Goal: Contribute content: Contribute content

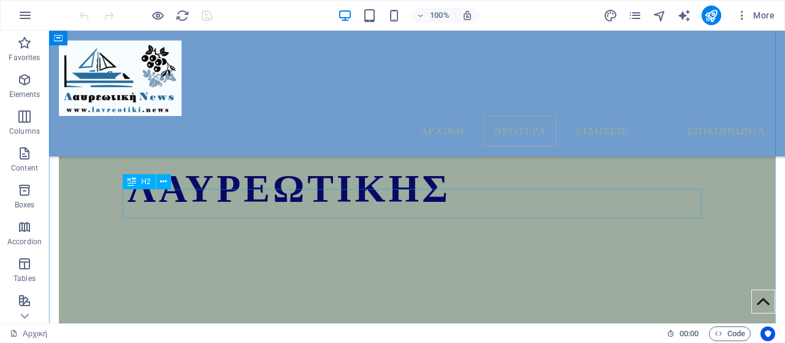
scroll to position [649, 0]
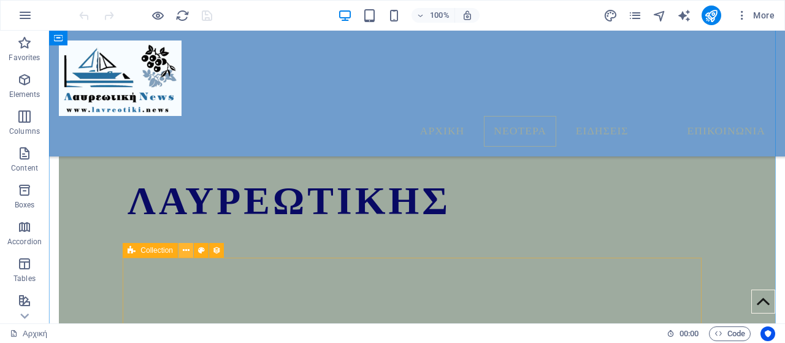
click at [185, 253] on icon at bounding box center [186, 250] width 7 height 13
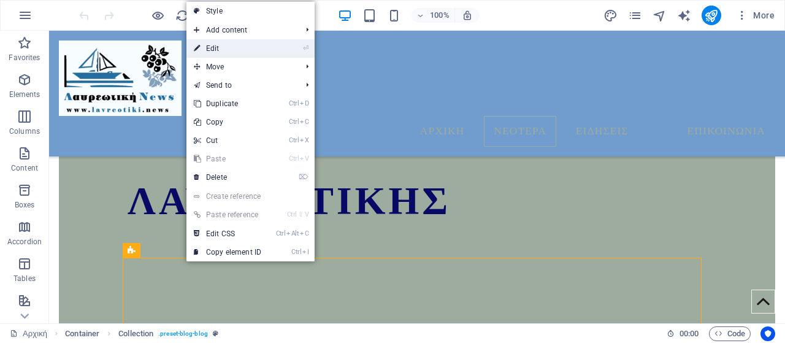
click at [240, 51] on link "⏎ Edit" at bounding box center [227, 48] width 82 height 18
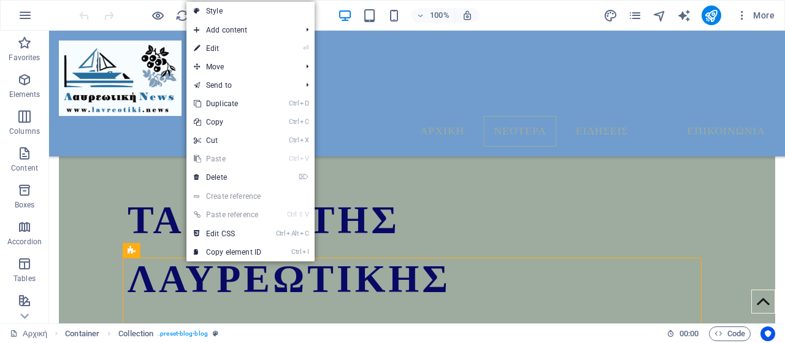
select select "columns.publishing_date_DESC"
select select "columns.status"
select select "columns.publishing_date"
select select "past"
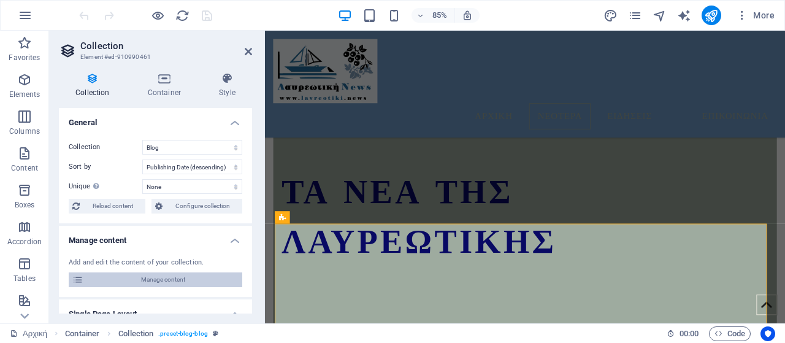
click at [135, 282] on span "Manage content" at bounding box center [162, 279] width 151 height 15
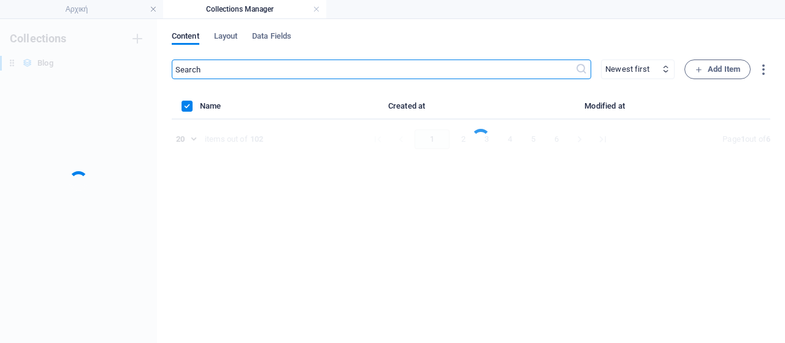
scroll to position [0, 0]
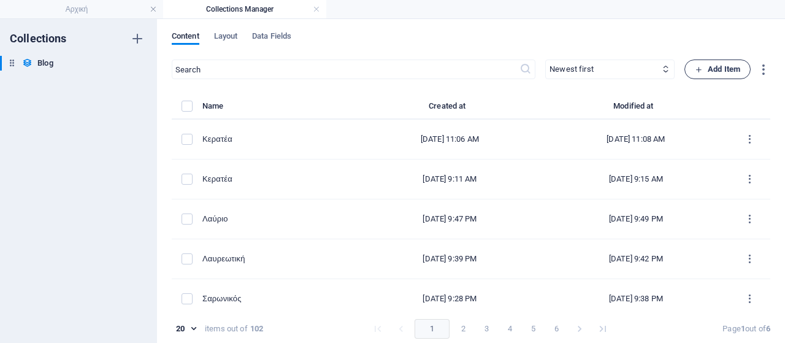
click at [732, 66] on span "Add Item" at bounding box center [717, 69] width 45 height 15
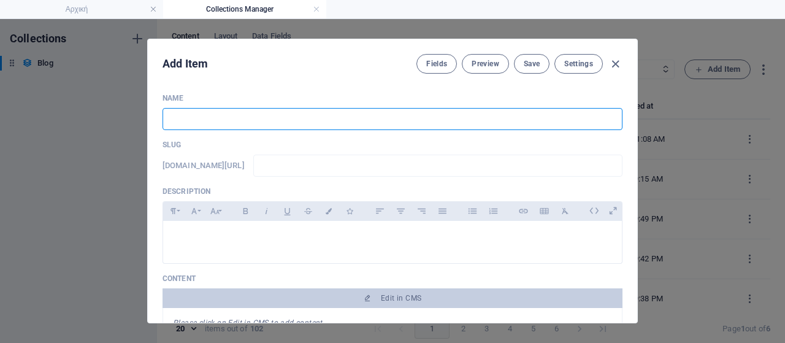
click at [296, 115] on input "text" at bounding box center [393, 119] width 460 height 22
type input "P"
type input "p"
type input "P;o"
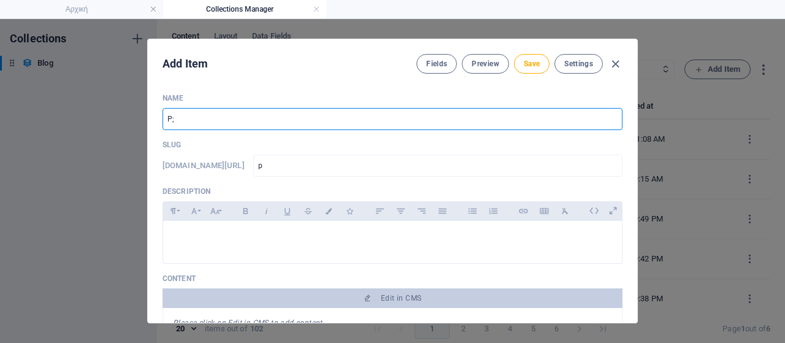
type input "p-o"
type input "P;"
type input "p"
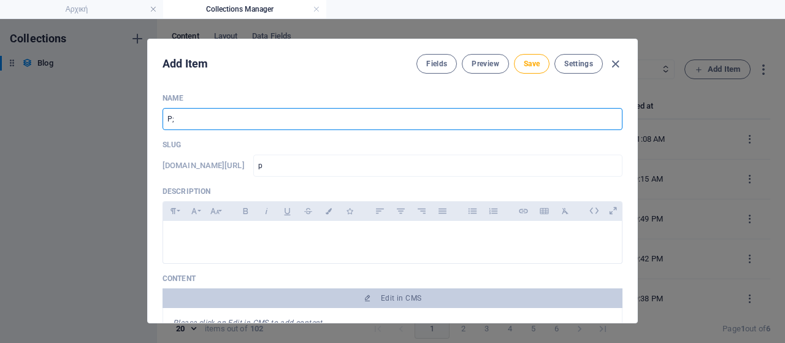
type input "P"
type input "Πόρτο Ράφτη"
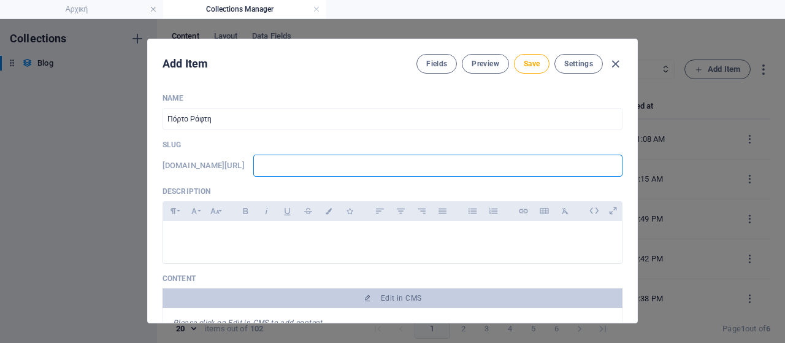
click at [353, 161] on input "text" at bounding box center [437, 166] width 369 height 22
type input "w"
type input "ww"
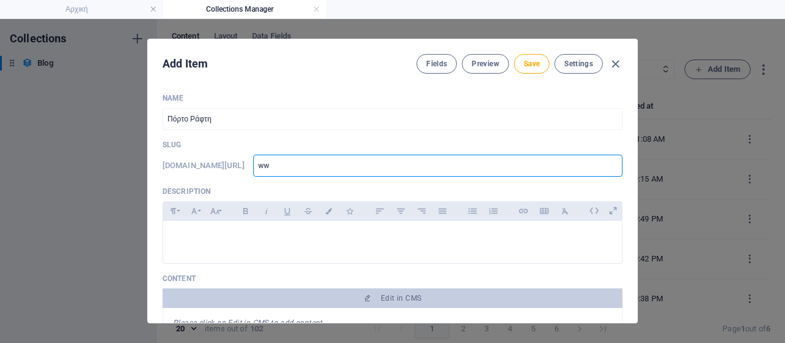
type input "www"
type input "www."
type input "www.l"
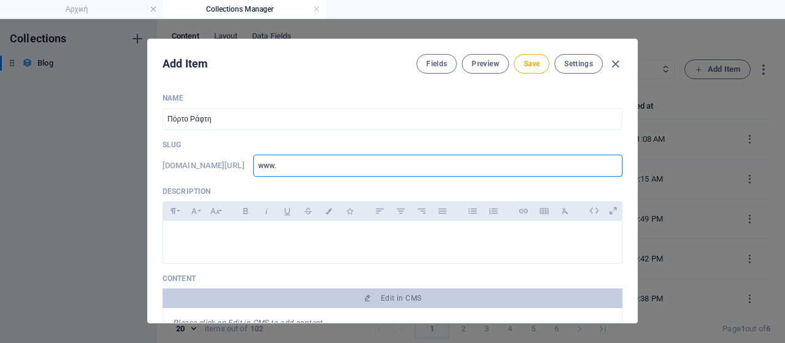
type input "www.l"
type input "[DOMAIN_NAME]"
type input "www.lav"
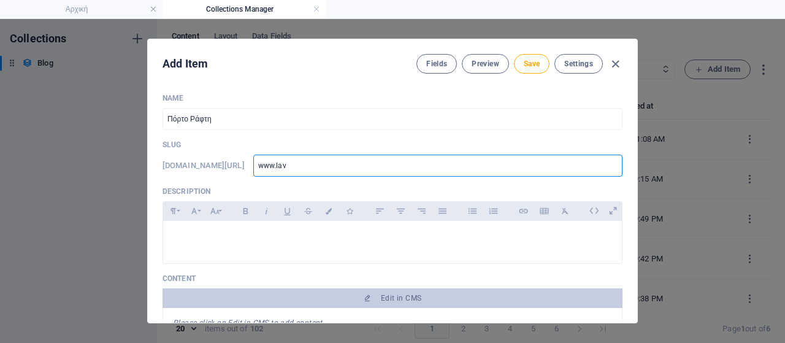
type input "www.lavr"
type input "www.lavri"
type input "www.lavria"
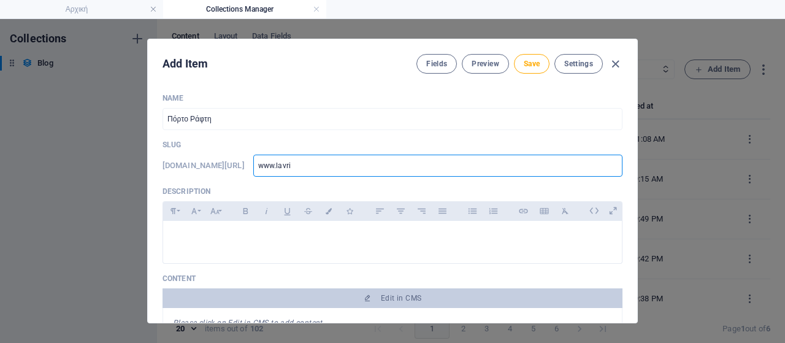
type input "www.lavria"
type input "www.lavriak"
type input "www.lavriaki"
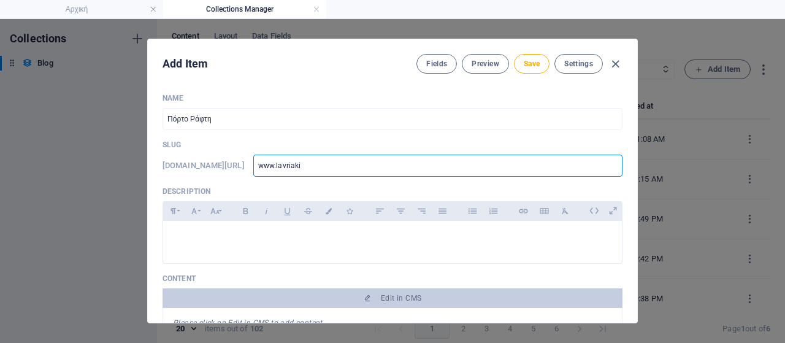
type input "www.lavriaki."
type input "www.lavriaki.n"
type input "[DOMAIN_NAME]"
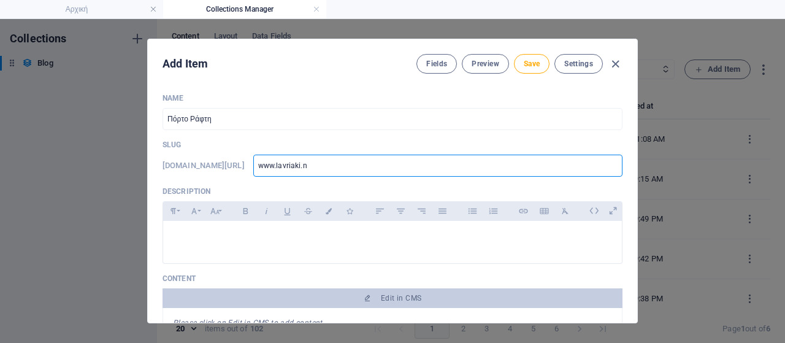
type input "[DOMAIN_NAME]"
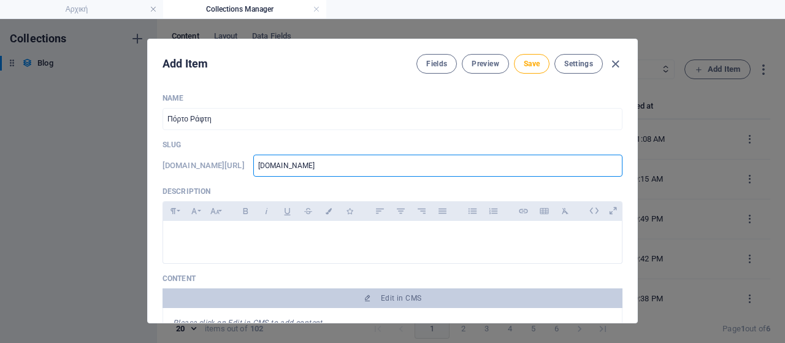
type input "[DOMAIN_NAME]/"
type input "[DOMAIN_NAME]/b"
type input "[DOMAIN_NAME]/bl"
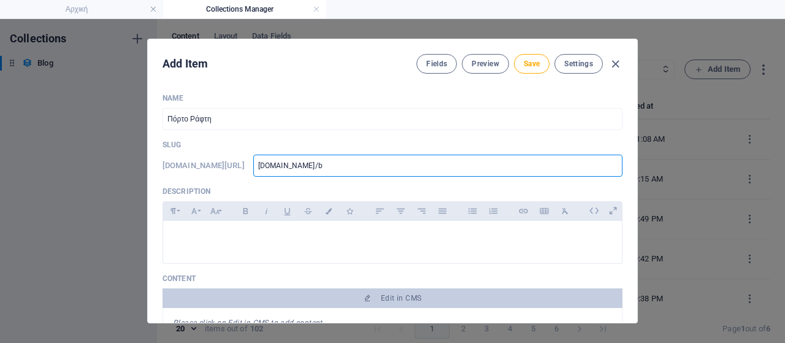
type input "[DOMAIN_NAME]/bl"
type input "[DOMAIN_NAME]/blo"
type input "[DOMAIN_NAME]/blog"
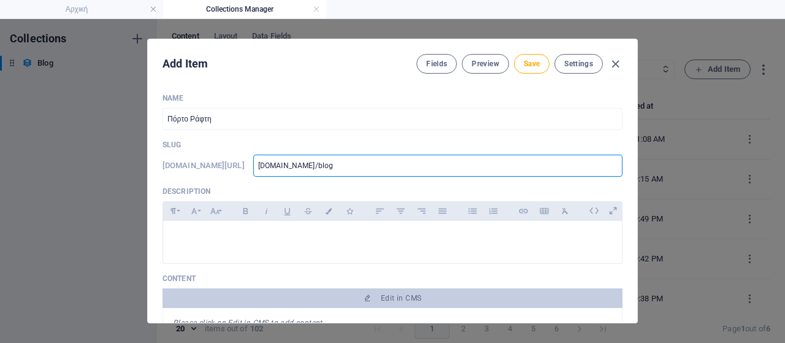
type input "[DOMAIN_NAME]/blog-"
type input "[DOMAIN_NAME]/blog-p"
type input "[DOMAIN_NAME]/blog-po"
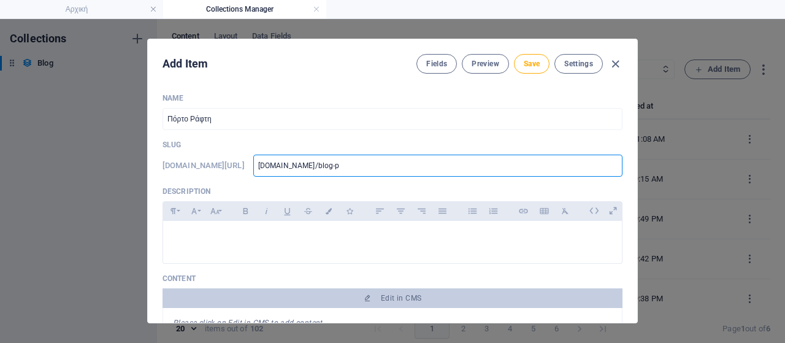
type input "[DOMAIN_NAME]/blog-po"
type input "[DOMAIN_NAME]/blog-pos"
type input "[DOMAIN_NAME]/blog-post"
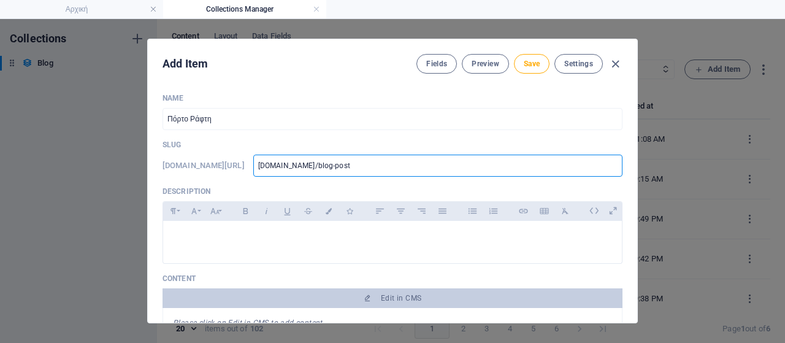
type input "[DOMAIN_NAME]/blog-post/"
type input "[DOMAIN_NAME]/blog-post/p"
type input "[DOMAIN_NAME]/blog-post/po"
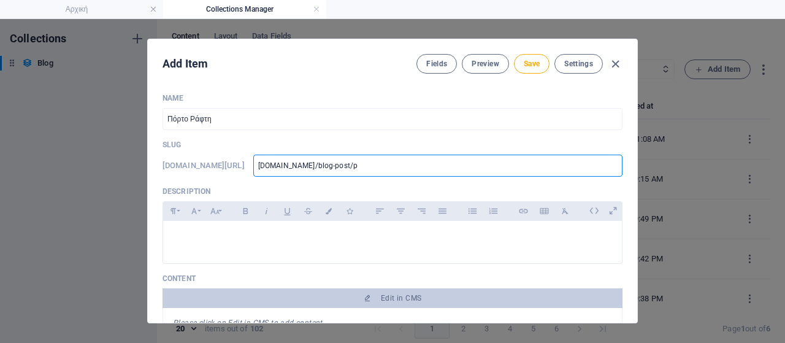
type input "[DOMAIN_NAME]/blog-post/po"
type input "[DOMAIN_NAME]/blog-post/pot"
type input "[DOMAIN_NAME]/blog-post/po"
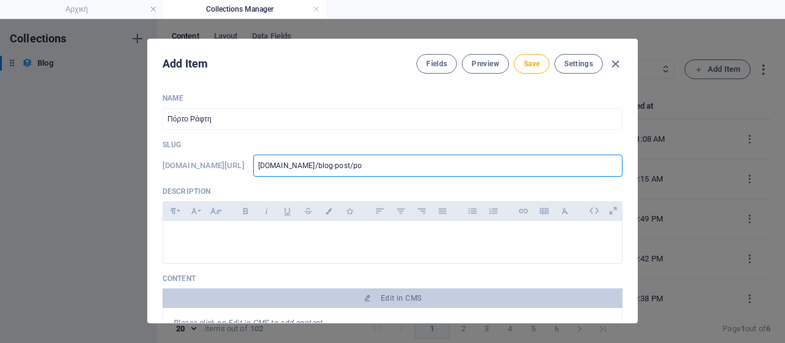
type input "[DOMAIN_NAME]/blog-post/por"
type input "[DOMAIN_NAME]/blog-post/port"
type input "[DOMAIN_NAME]/blog-post/[GEOGRAPHIC_DATA]"
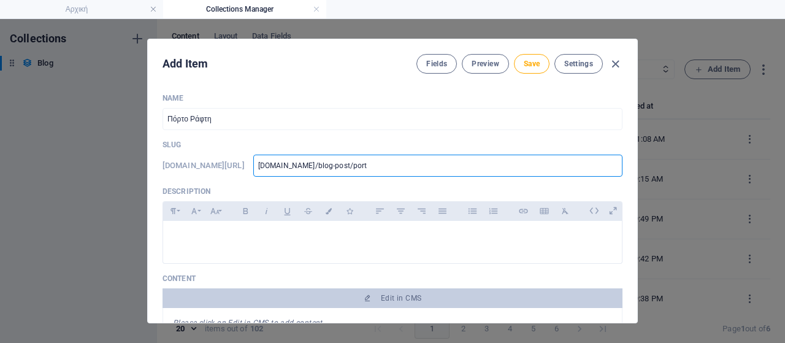
type input "[DOMAIN_NAME]/blog-post/[GEOGRAPHIC_DATA]"
type input "[DOMAIN_NAME]/blog-post/porto5"
type input "[DOMAIN_NAME]/blog-post/porto51"
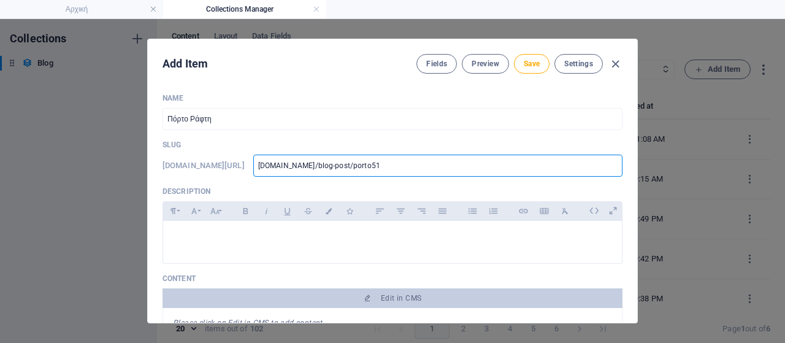
type input "[DOMAIN_NAME]/blog-post/porto510"
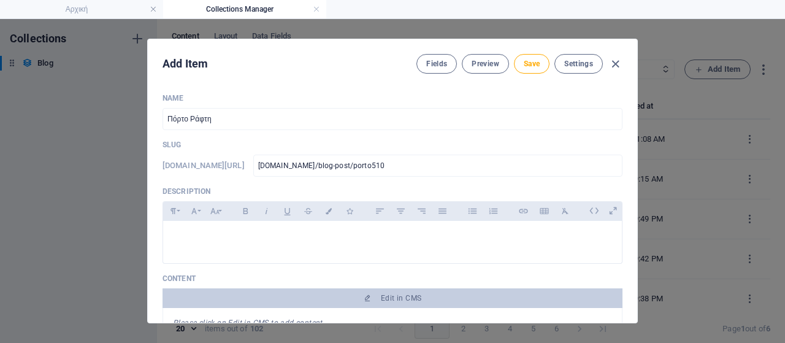
type input "www-lavriaki-news-blog-post-porto510"
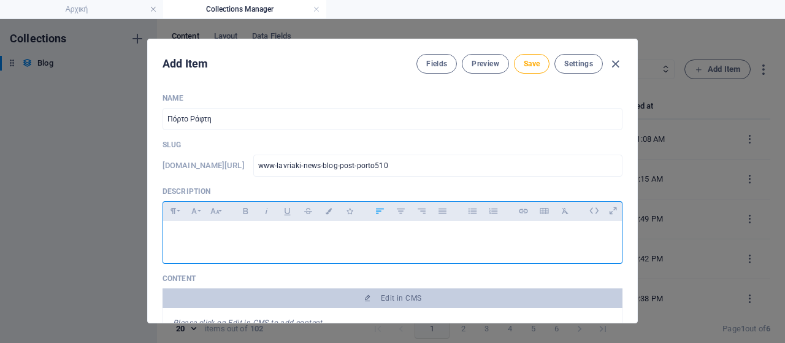
click at [240, 237] on p at bounding box center [392, 237] width 439 height 12
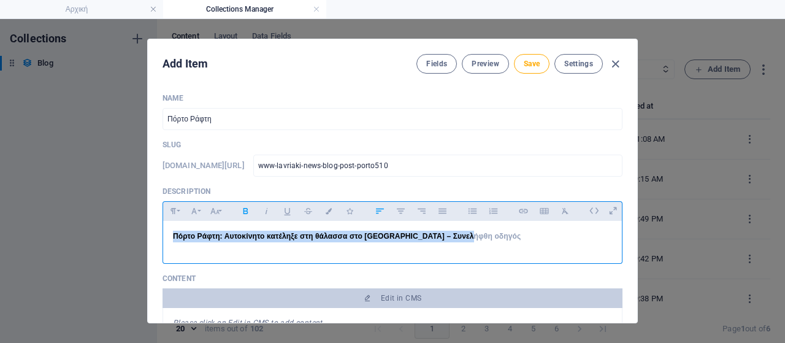
drag, startPoint x: 523, startPoint y: 238, endPoint x: 123, endPoint y: 238, distance: 399.9
click at [123, 238] on div "Add Item Fields Preview Save Settings Name Πόρτο Ράφτη ​ Slug [DOMAIN_NAME][URL…" at bounding box center [392, 181] width 785 height 324
click at [212, 213] on icon "button" at bounding box center [215, 211] width 10 height 15
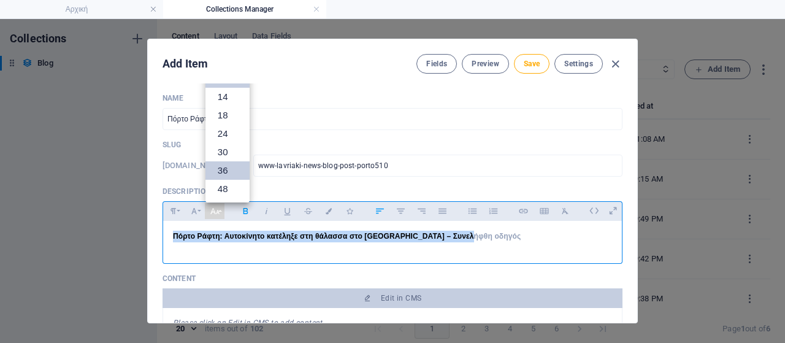
scroll to position [26, 0]
click at [226, 133] on link "18" at bounding box center [227, 132] width 44 height 18
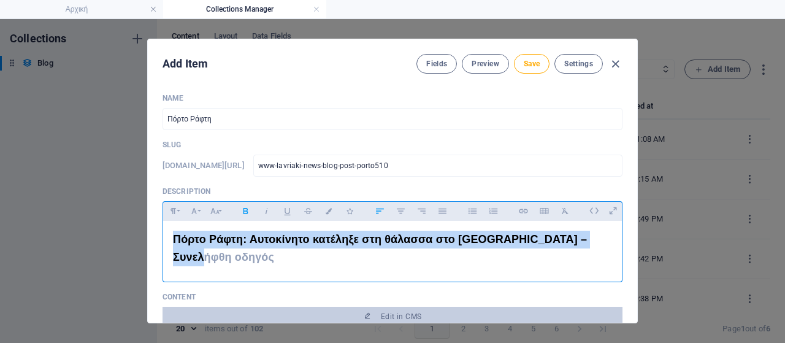
click at [587, 243] on span "Πόρτο Ράφτη: Αυτοκίνητο κατέληξε στη θάλασσα στο [GEOGRAPHIC_DATA] – Συνελήφθη …" at bounding box center [380, 248] width 414 height 30
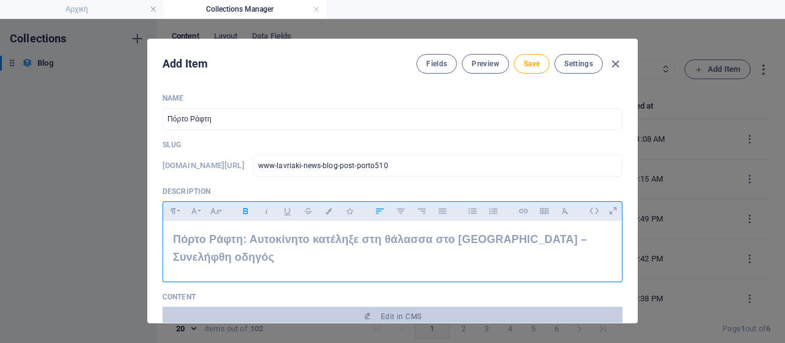
click at [608, 240] on div "Πόρτο Ράφτη: Αυτοκίνητο κατέληξε στη θάλασσα στο [GEOGRAPHIC_DATA] – Συνελήφθη …" at bounding box center [392, 248] width 459 height 55
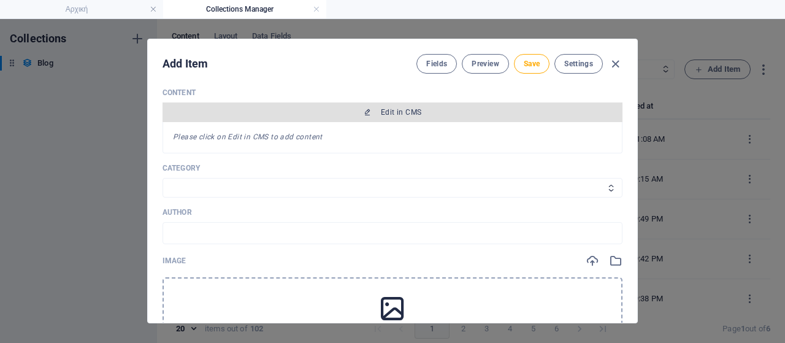
scroll to position [245, 0]
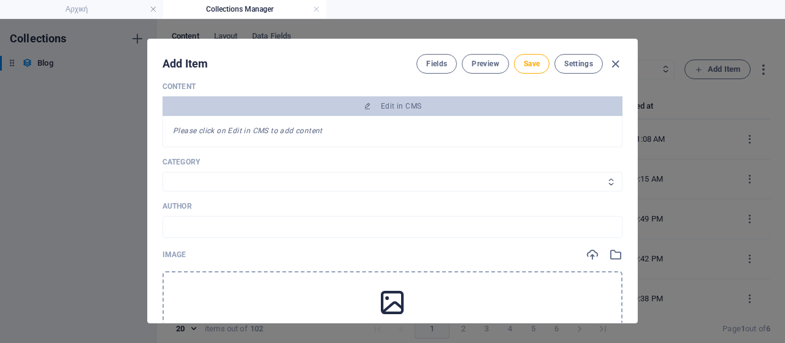
click at [292, 172] on select "Category 1 Category 2" at bounding box center [393, 182] width 460 height 20
click at [210, 248] on div "Image" at bounding box center [393, 254] width 460 height 13
drag, startPoint x: 188, startPoint y: 207, endPoint x: 218, endPoint y: 178, distance: 40.8
click at [188, 216] on input "text" at bounding box center [393, 227] width 460 height 22
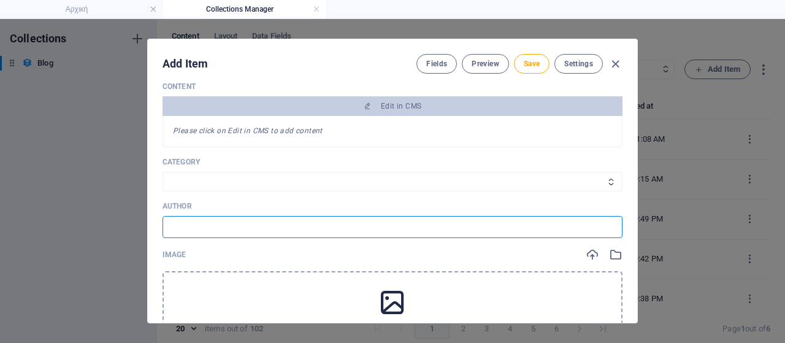
drag, startPoint x: 218, startPoint y: 178, endPoint x: 180, endPoint y: 207, distance: 47.2
click at [168, 216] on input "text" at bounding box center [393, 227] width 460 height 22
click at [180, 216] on input "text" at bounding box center [393, 227] width 460 height 22
paste input "Ανακοίνωση Λιμενικού Σώματος – Ελληνικής Ακτοφυλακής"
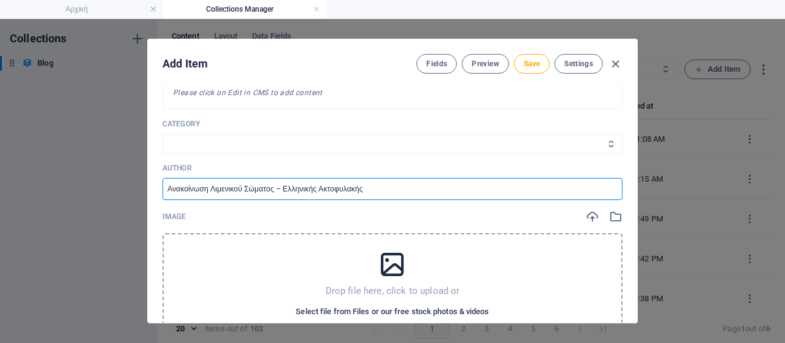
scroll to position [368, 0]
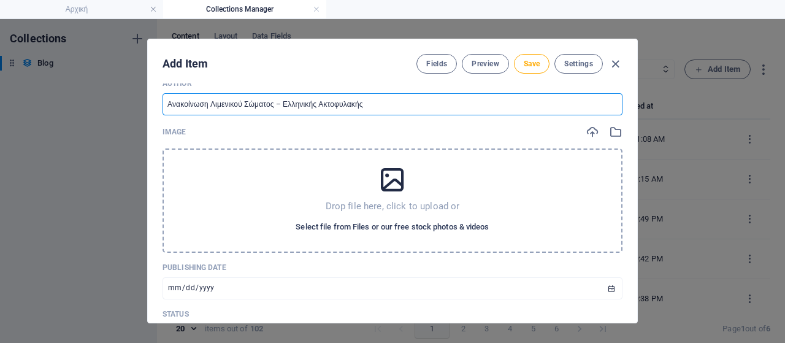
type input "Ανακοίνωση Λιμενικού Σώματος – Ελληνικής Ακτοφυλακής"
click at [370, 220] on span "Select file from Files or our free stock photos & videos" at bounding box center [392, 227] width 193 height 15
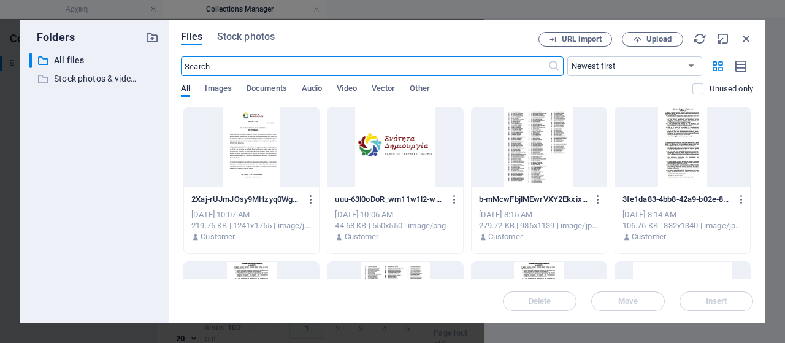
scroll to position [404, 0]
click at [651, 42] on span "Upload" at bounding box center [658, 39] width 25 height 7
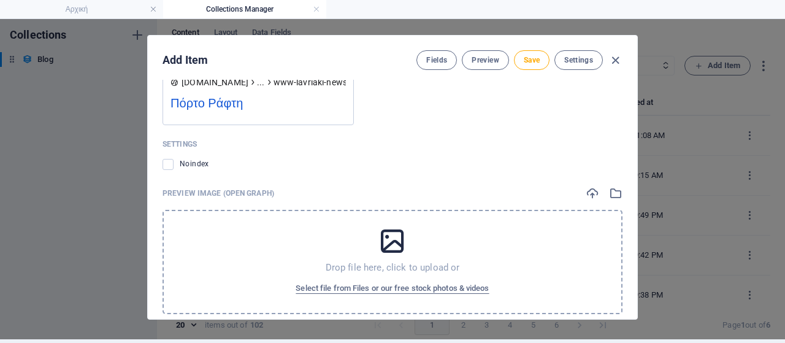
scroll to position [5, 0]
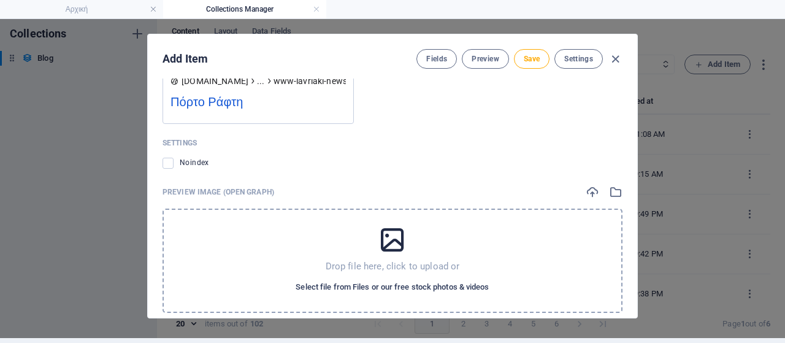
click at [369, 280] on span "Select file from Files or our free stock photos & videos" at bounding box center [392, 287] width 193 height 15
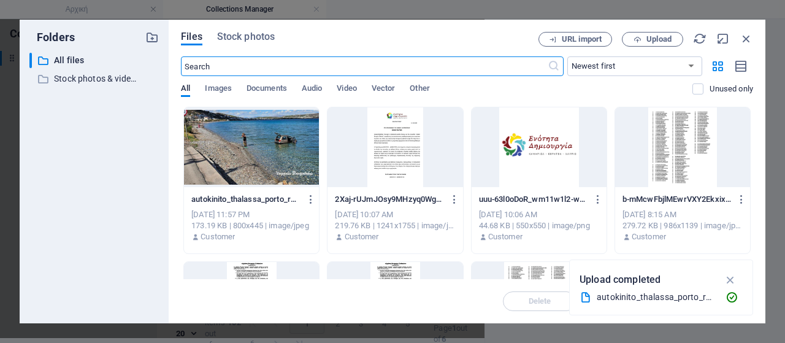
scroll to position [1294, 0]
click at [262, 164] on div at bounding box center [251, 147] width 135 height 80
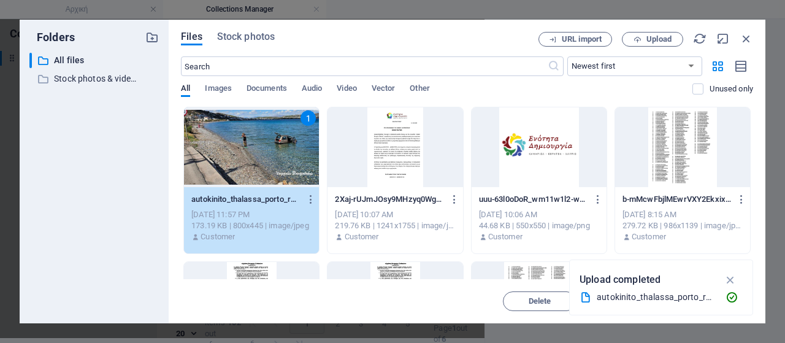
click at [262, 164] on div "1" at bounding box center [251, 147] width 135 height 80
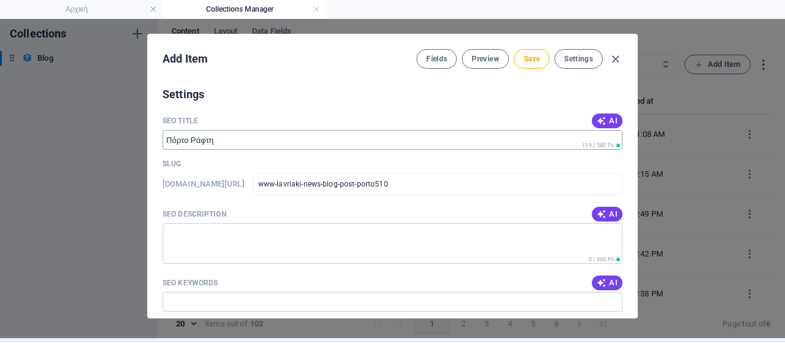
scroll to position [877, 0]
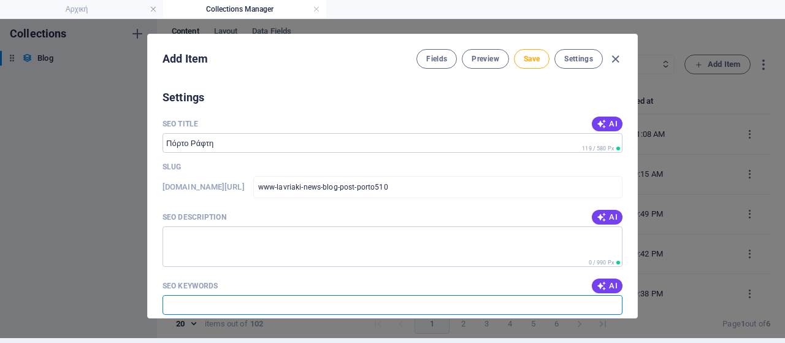
paste input "Πόρτο Ράφτη, Αυλάκι, αυτοκίνητο στη θάλασσα, Λιμενικό, 60χρονος οδηγός, ανασφάλ…"
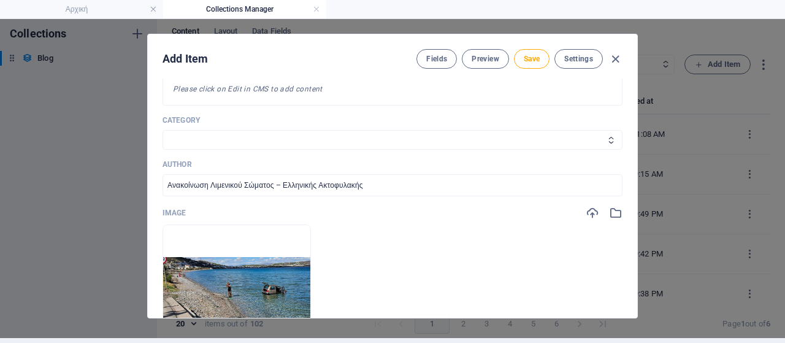
scroll to position [264, 0]
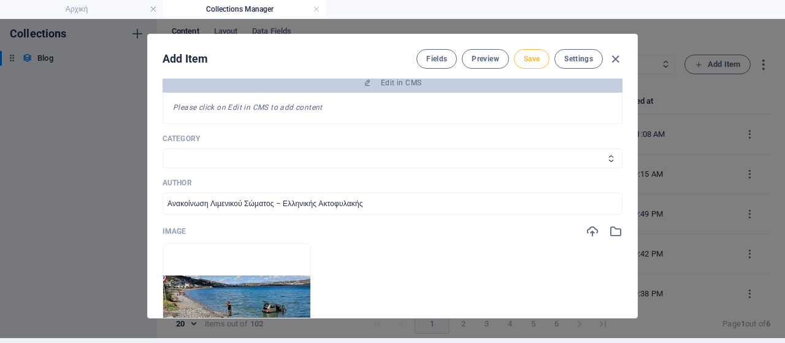
type input "Πόρτο Ράφτη, Αυλάκι, αυτοκίνητο στη θάλασσα, Λιμενικό, 60χρονος οδηγός, ανασφάλ…"
click at [536, 65] on button "Save" at bounding box center [532, 59] width 36 height 20
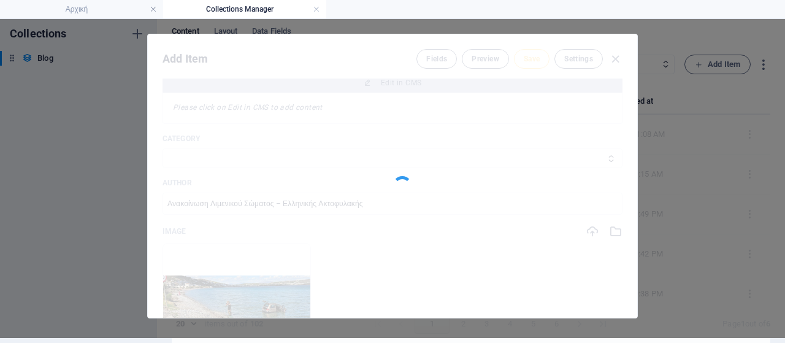
type input "www-lavriaki-news-blog-post-porto510"
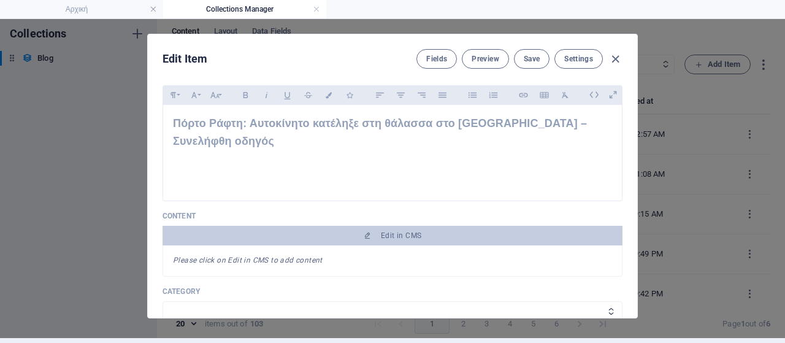
scroll to position [123, 0]
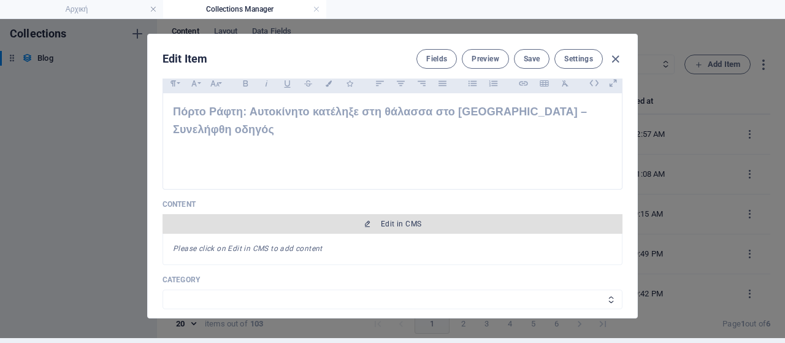
click at [381, 214] on button "Edit in CMS" at bounding box center [393, 224] width 460 height 20
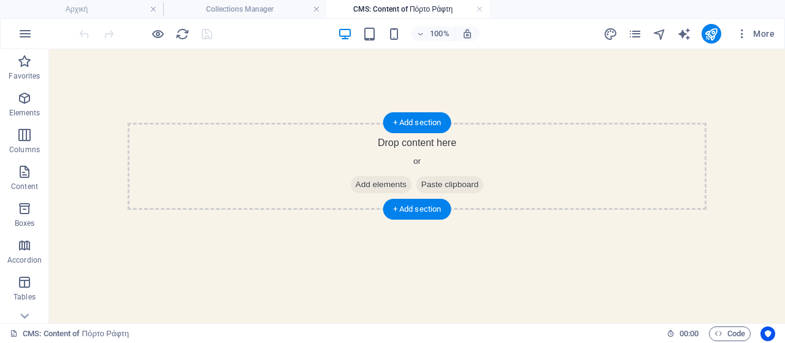
click at [377, 182] on span "Add elements" at bounding box center [381, 184] width 61 height 17
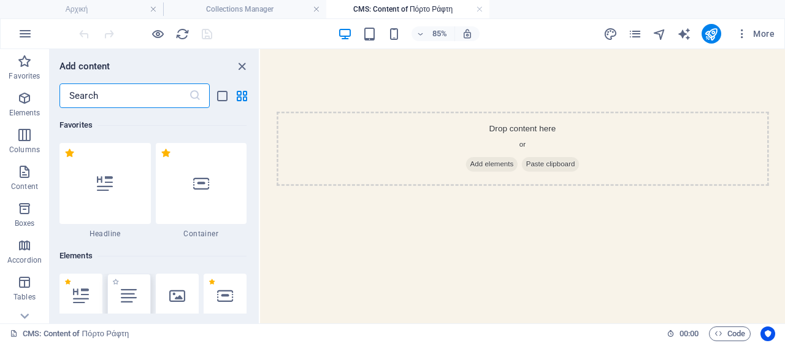
click at [129, 295] on icon at bounding box center [129, 296] width 16 height 16
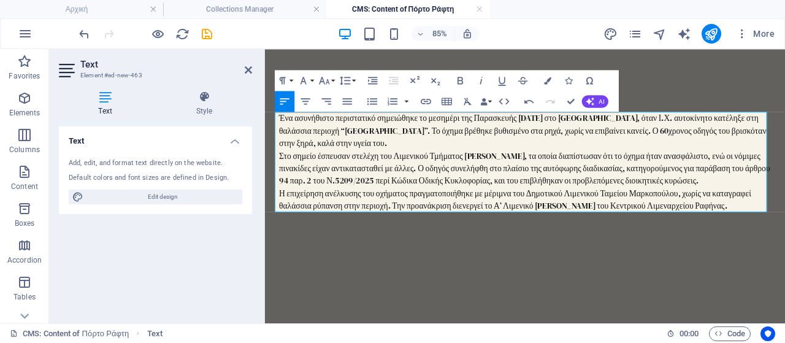
drag, startPoint x: 826, startPoint y: 175, endPoint x: 271, endPoint y: 120, distance: 557.8
click at [272, 120] on div "Ένα ασυνήθιστο περιστατικό σημειώθηκε το μεσημέρι της Παρασκευής [DATE] στο [GE…" at bounding box center [571, 181] width 599 height 510
click at [324, 81] on icon "button" at bounding box center [324, 80] width 10 height 7
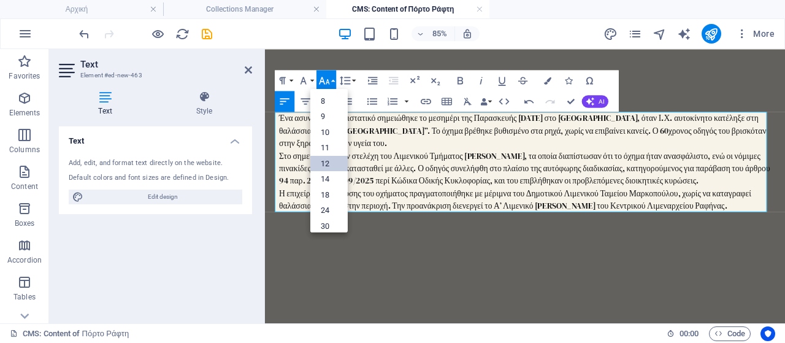
click at [334, 166] on link "12" at bounding box center [328, 163] width 37 height 16
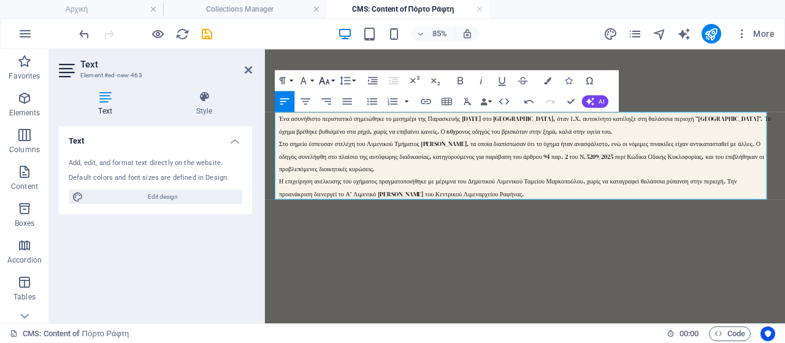
click at [328, 80] on icon "button" at bounding box center [324, 80] width 12 height 12
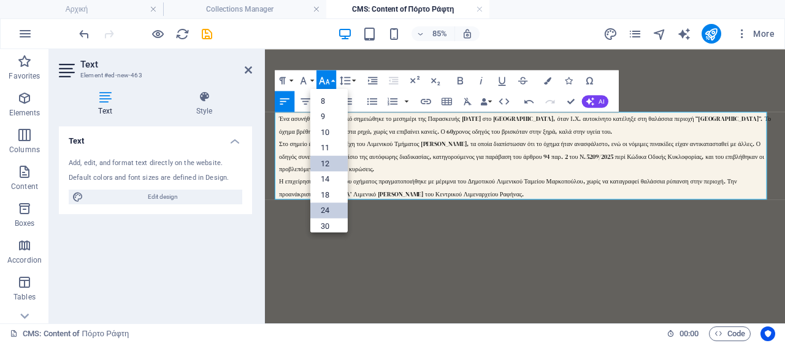
scroll to position [87, 0]
click at [332, 127] on link "18" at bounding box center [328, 120] width 37 height 15
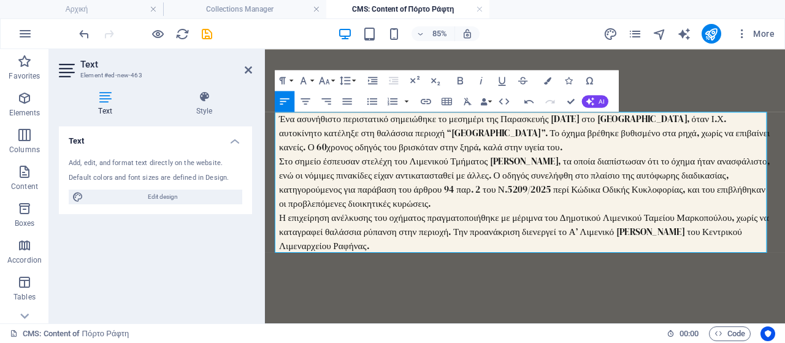
click at [438, 282] on p "Η επιχείρηση ανέλκυσης του οχήματος πραγματοποιήθηκε με μέριμνα του Δημοτικού Λ…" at bounding box center [571, 264] width 579 height 50
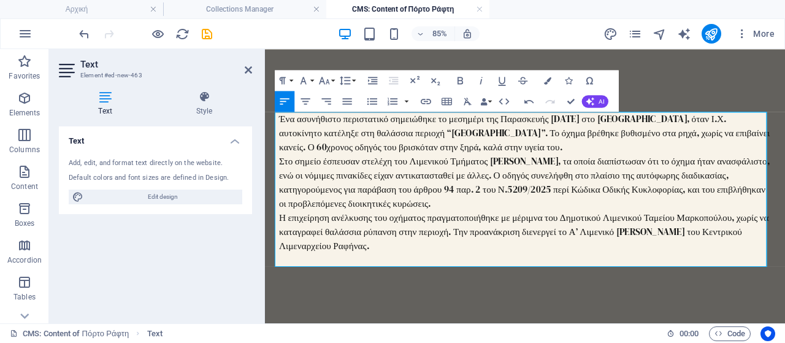
click at [311, 296] on p "​" at bounding box center [571, 296] width 579 height 17
click at [318, 289] on p "​" at bounding box center [571, 296] width 579 height 17
click at [403, 281] on p "Η επιχείρηση ανέλκυσης του οχήματος πραγματοποιήθηκε με μέριμνα του Δημοτικού Λ…" at bounding box center [571, 264] width 579 height 50
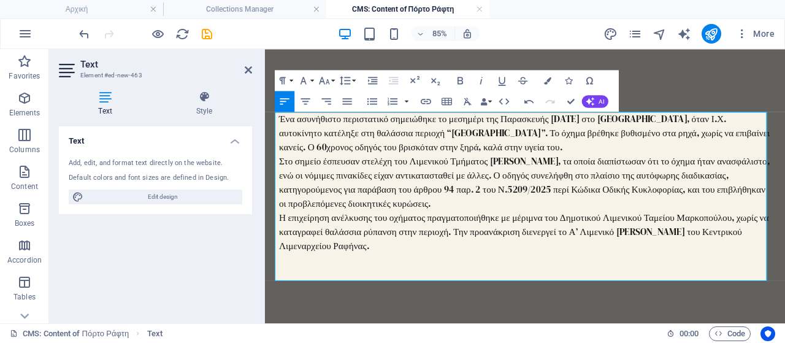
click at [294, 291] on p "Η επιχείρηση ανέλκυσης του οχήματος πραγματοποιήθηκε με μέριμνα του Δημοτικού Λ…" at bounding box center [571, 272] width 579 height 66
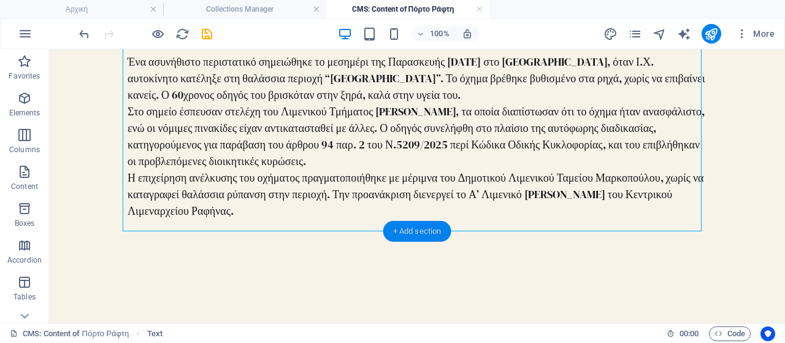
scroll to position [245, 0]
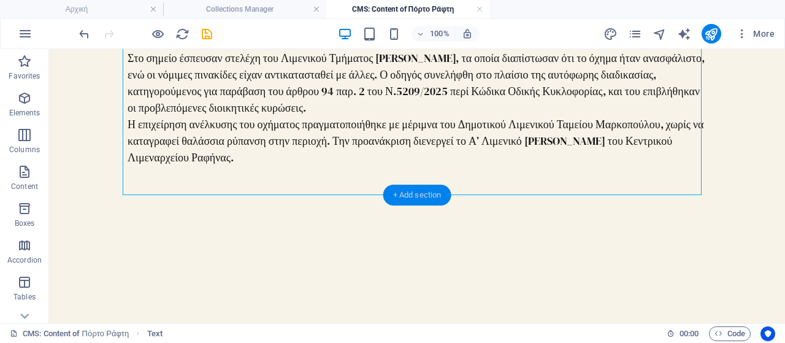
click at [437, 197] on div "+ Add section" at bounding box center [417, 195] width 68 height 21
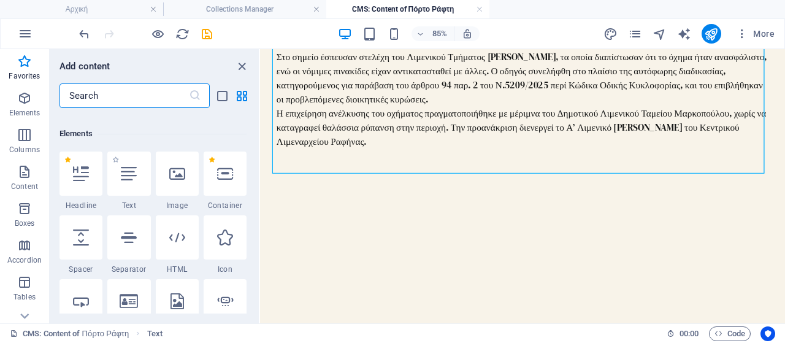
scroll to position [0, 0]
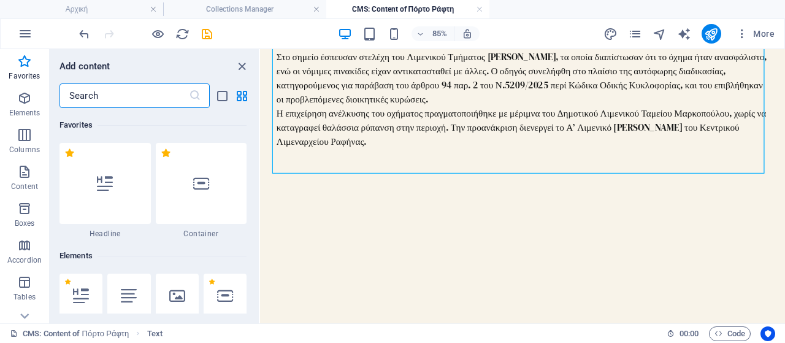
click at [131, 291] on icon at bounding box center [129, 296] width 16 height 16
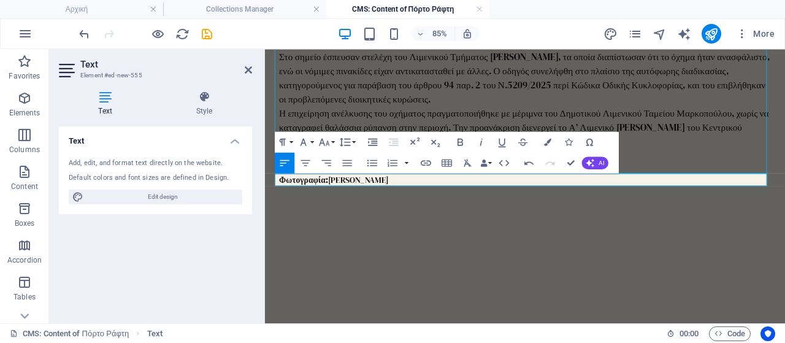
drag, startPoint x: 427, startPoint y: 199, endPoint x: 229, endPoint y: 195, distance: 198.8
click at [265, 195] on html "Skip to main content Ένα ασυνήθιστο περιστατικό σημειώθηκε το μεσημέρι της Παρα…" at bounding box center [571, 105] width 612 height 602
click at [328, 142] on icon "button" at bounding box center [324, 141] width 10 height 7
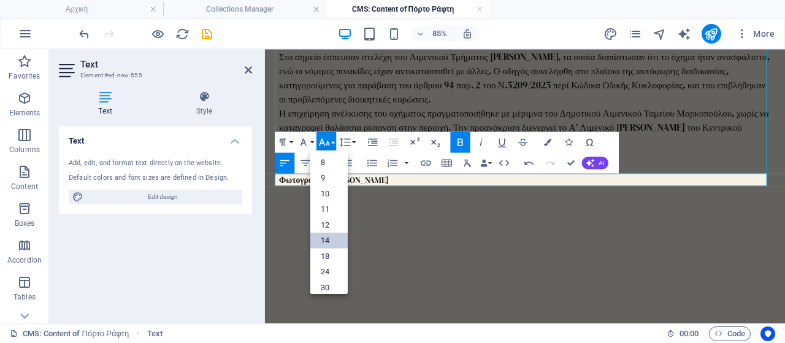
click at [331, 239] on link "14" at bounding box center [328, 240] width 37 height 16
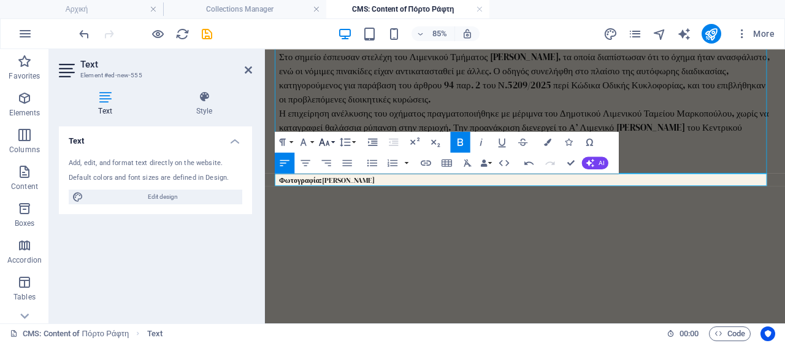
click at [329, 144] on icon "button" at bounding box center [324, 141] width 10 height 7
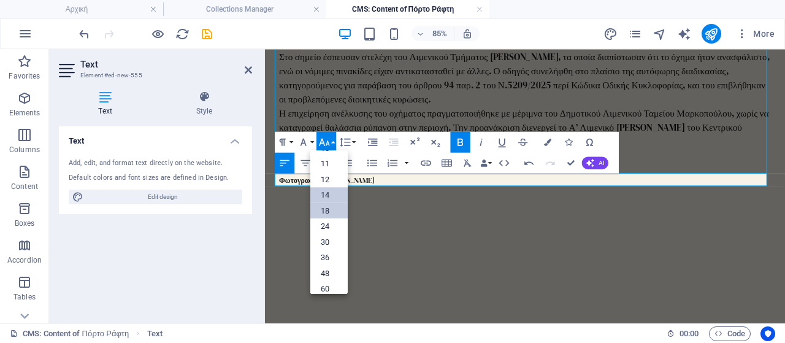
scroll to position [37, 0]
click at [331, 222] on link "18" at bounding box center [328, 225] width 37 height 16
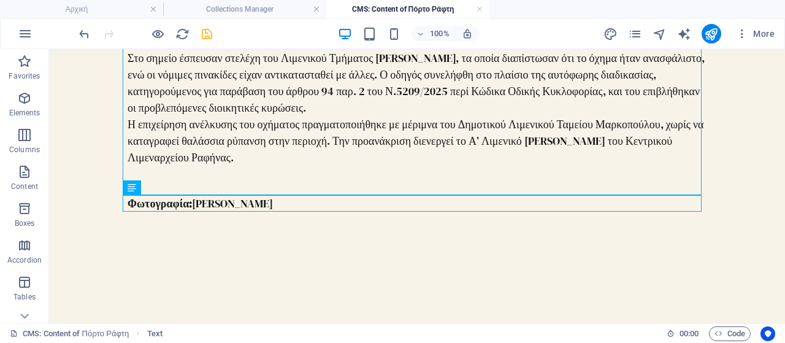
click at [210, 38] on icon "save" at bounding box center [207, 34] width 14 height 14
click at [100, 14] on h4 "Αρχική" at bounding box center [81, 8] width 163 height 13
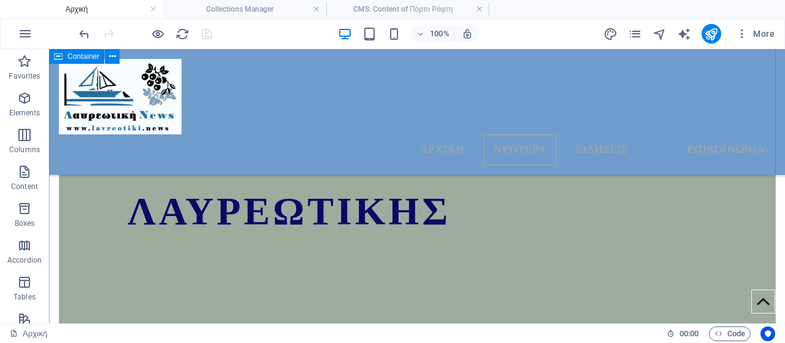
scroll to position [772, 0]
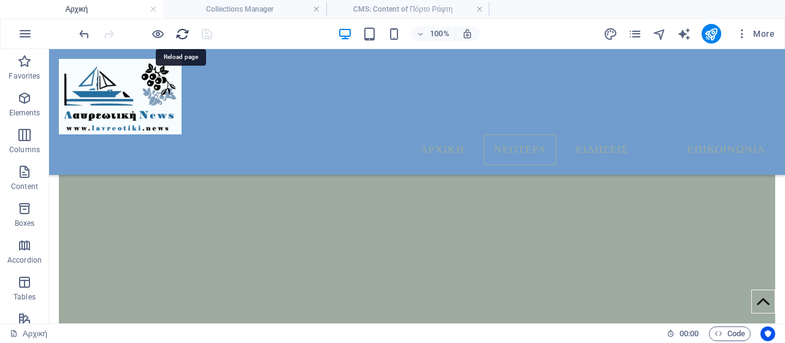
click at [180, 27] on icon "reload" at bounding box center [182, 34] width 14 height 14
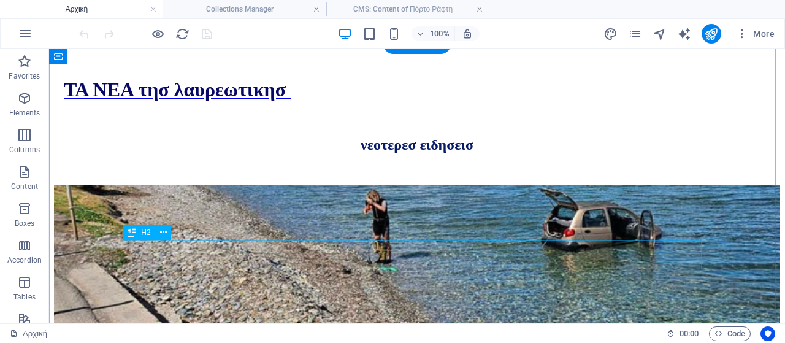
scroll to position [698, 0]
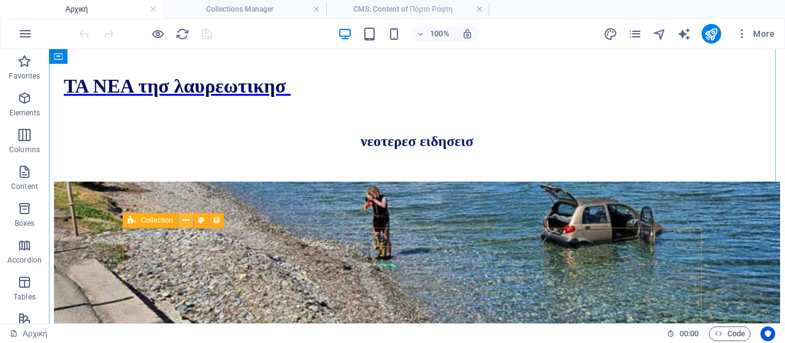
click at [186, 218] on icon at bounding box center [186, 220] width 7 height 13
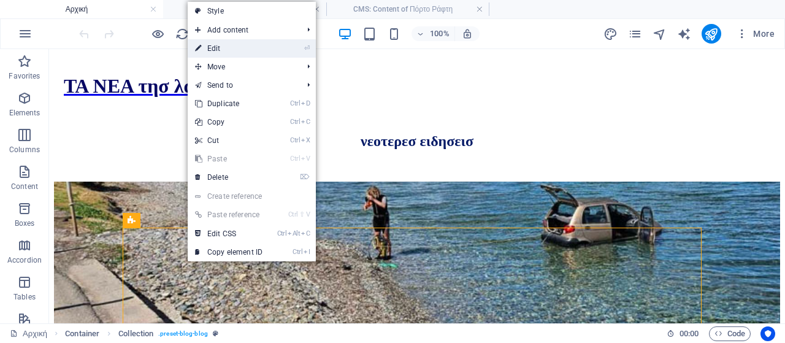
drag, startPoint x: 235, startPoint y: 50, endPoint x: 26, endPoint y: 29, distance: 209.6
click at [235, 50] on link "⏎ Edit" at bounding box center [229, 48] width 82 height 18
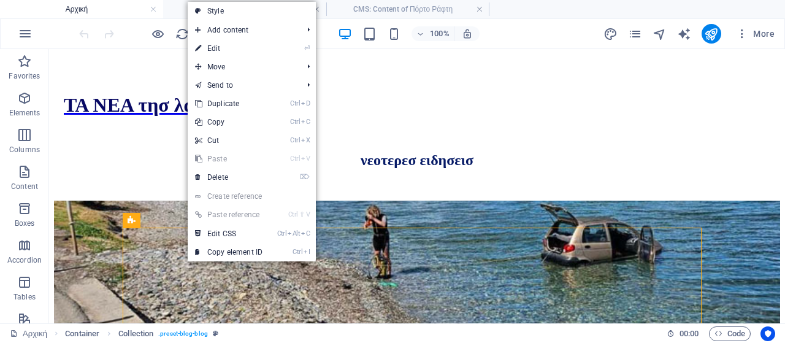
select select "columns.publishing_date_DESC"
select select "columns.status"
select select "columns.publishing_date"
select select "past"
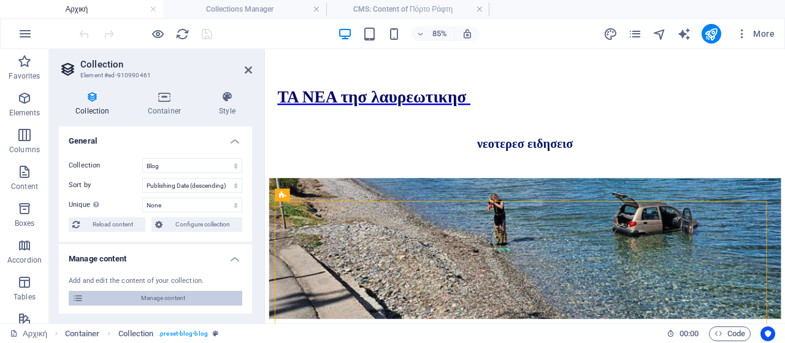
click at [155, 297] on span "Manage content" at bounding box center [162, 298] width 151 height 15
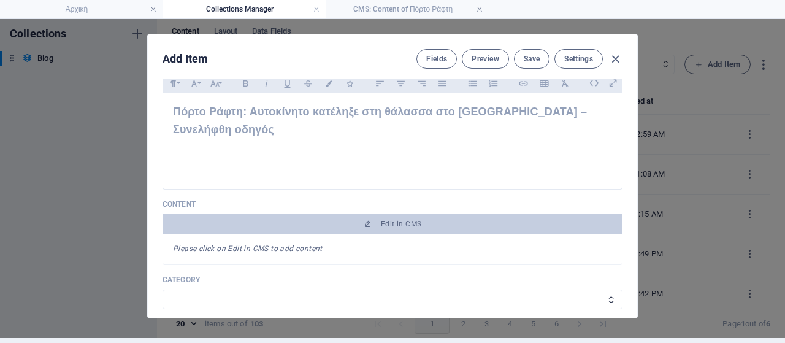
scroll to position [0, 0]
click at [615, 53] on icon "button" at bounding box center [615, 59] width 14 height 14
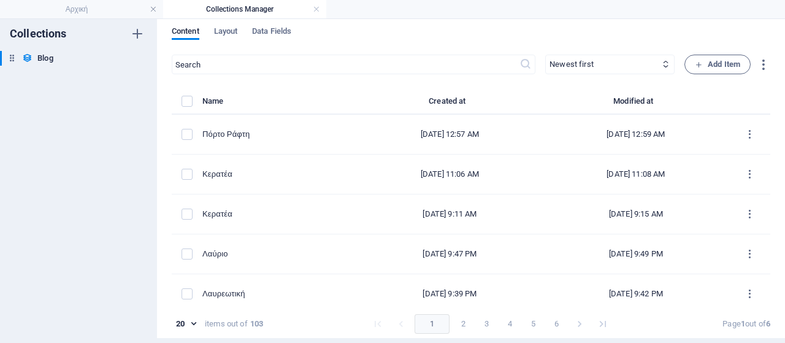
click at [702, 63] on div "Add Item Fields Preview Save Settings Name Πόρτο Ράφτη ​ Slug [DOMAIN_NAME][URL…" at bounding box center [392, 176] width 785 height 324
click at [722, 64] on span "Add Item" at bounding box center [717, 64] width 45 height 15
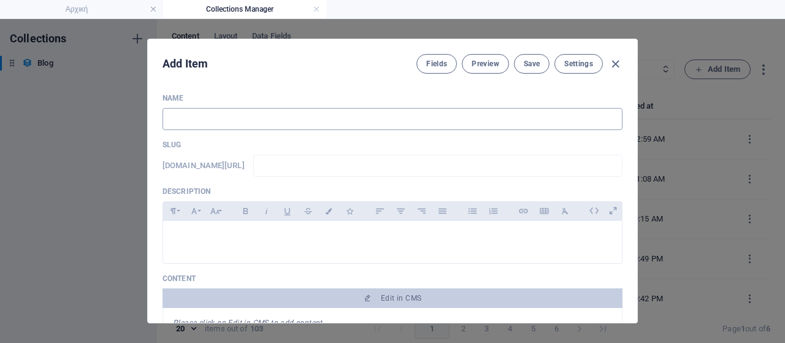
click at [238, 116] on input "text" at bounding box center [393, 119] width 460 height 22
type input "L"
type input "l"
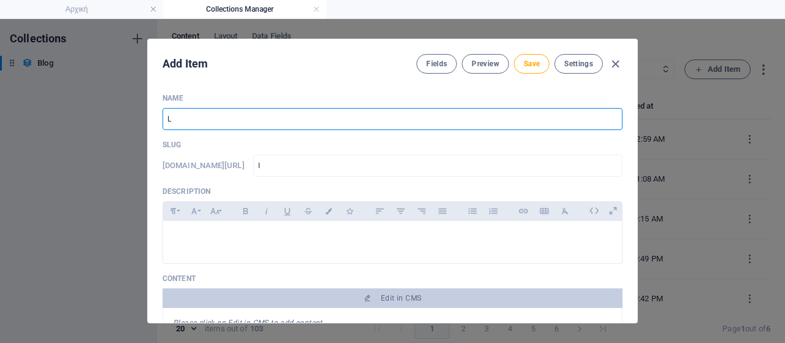
type input "La"
type input "la"
type input "L"
type input "l"
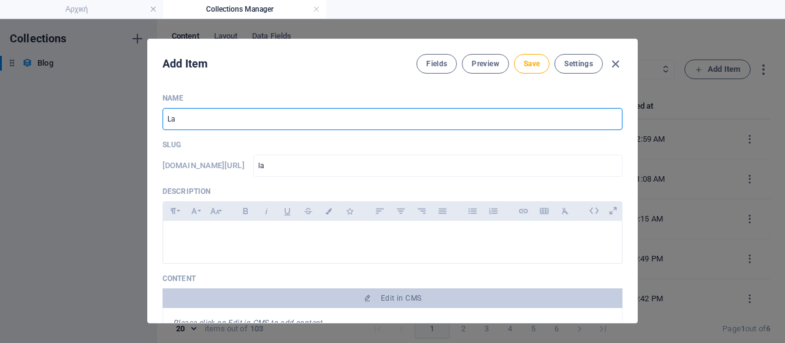
type input "l"
type input "Λαύριο"
click at [299, 165] on input "text" at bounding box center [437, 166] width 369 height 22
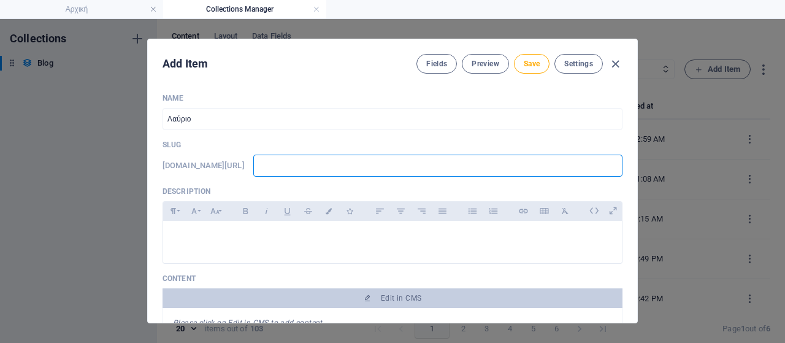
type input "w"
type input "ww"
type input "www"
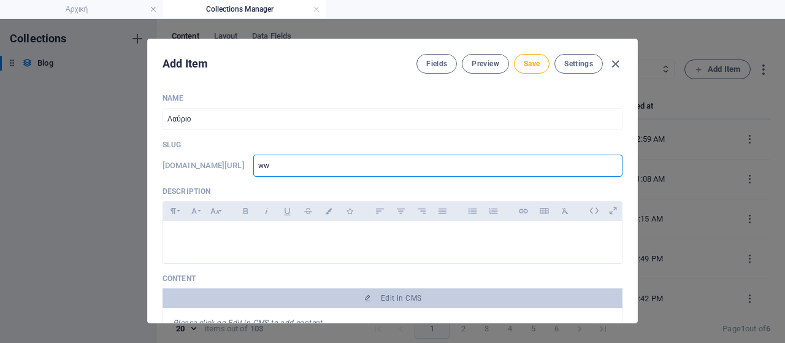
type input "www"
type input "www,"
type input "www,l"
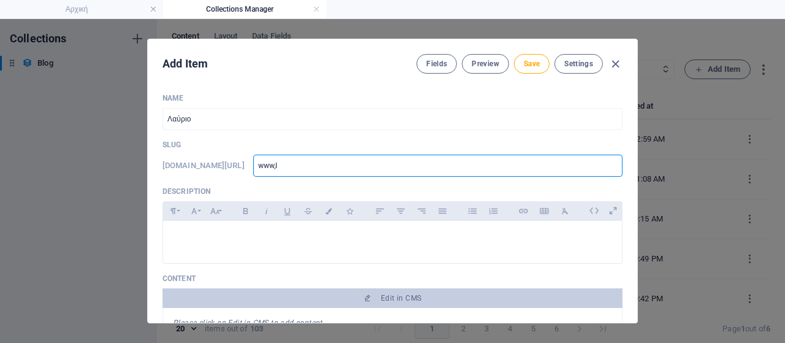
type input "www,la"
type input "www,lav"
type input "www,lavr"
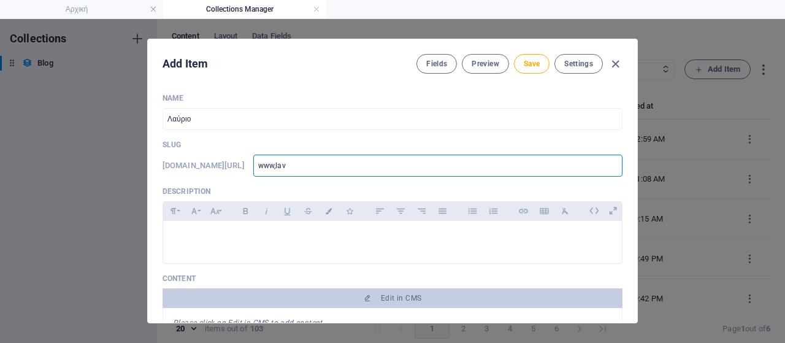
type input "www,lavr"
type input "www,lavri"
type input "www,lavria"
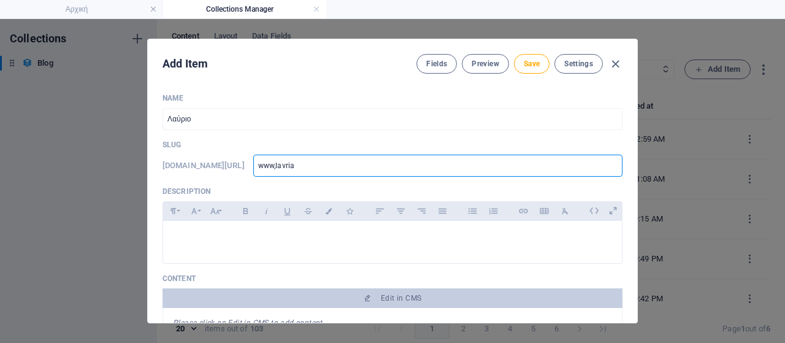
type input "www,lavriak"
type input "www,lavriaki"
type input "www,lavriaki."
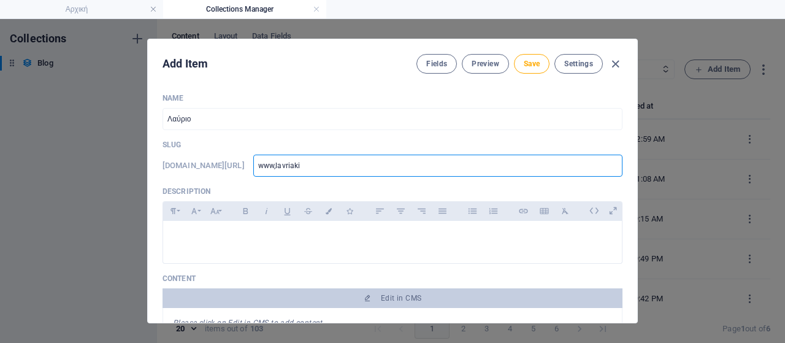
type input "www,lavriaki."
type input "www,lavriaki.n"
type input "www,[DOMAIN_NAME]"
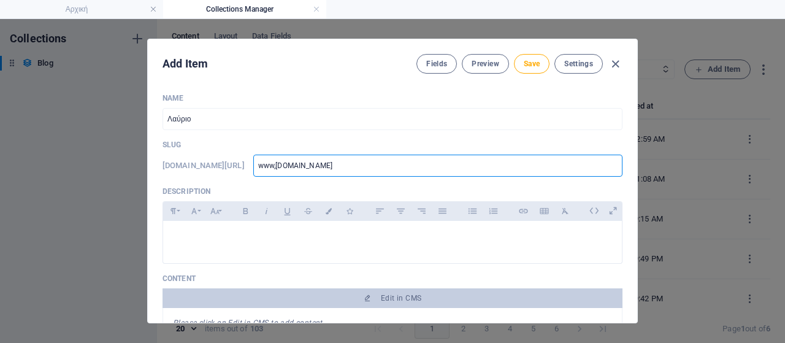
type input "www,[DOMAIN_NAME]"
type input "www,[DOMAIN_NAME]/"
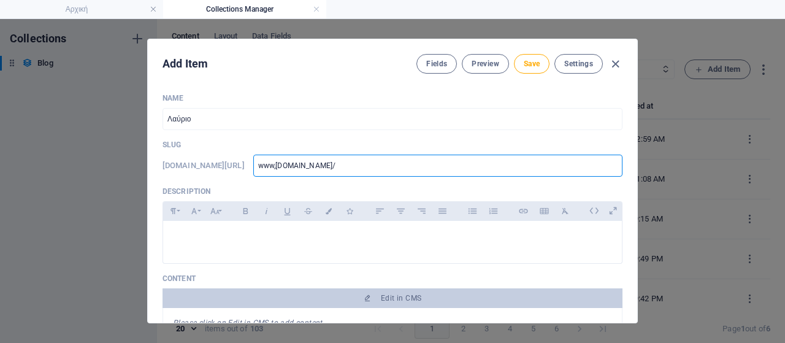
type input "www,[DOMAIN_NAME]/"
type input "www,[DOMAIN_NAME]/b"
type input "www,[DOMAIN_NAME]/bl"
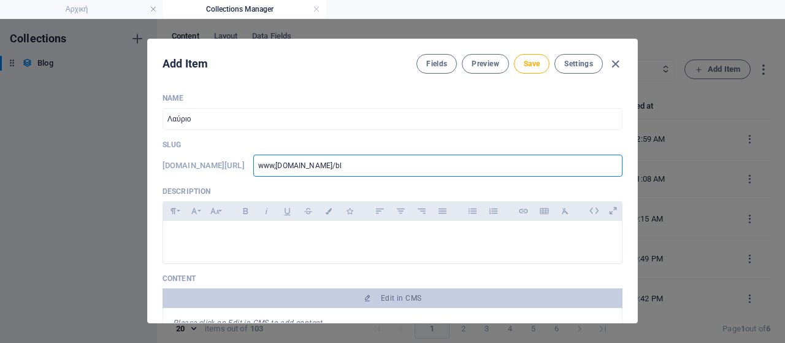
type input "www,[DOMAIN_NAME]/blo"
type input "www,[DOMAIN_NAME]/blog"
type input "www,[DOMAIN_NAME]/blog-"
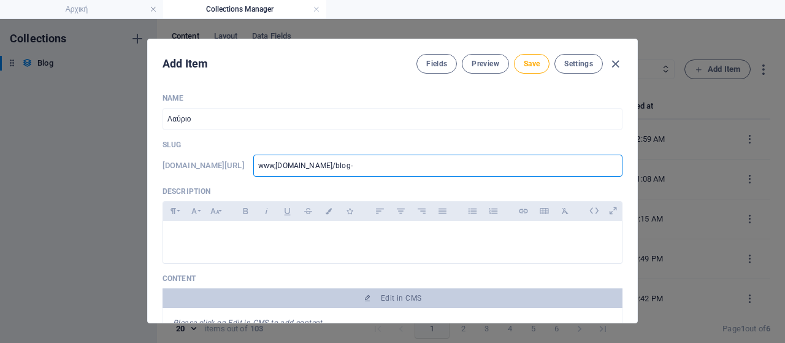
type input "www,[DOMAIN_NAME]/blog-"
type input "www,[DOMAIN_NAME]/blog-p"
type input "www,[DOMAIN_NAME]/blog-po"
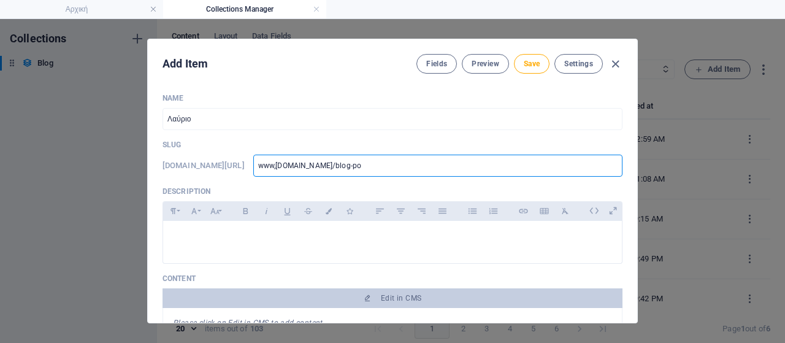
type input "www,[DOMAIN_NAME]/blog-pos"
type input "www,[DOMAIN_NAME]/blog-post"
type input "www,[DOMAIN_NAME]/blog-post/"
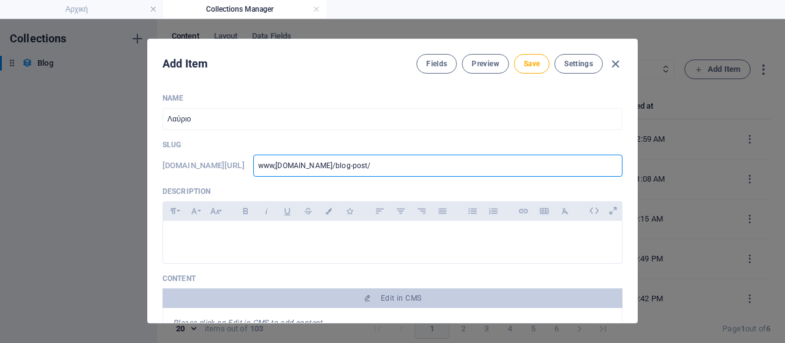
type input "www,[DOMAIN_NAME]/blog-post/"
type input "www,[DOMAIN_NAME]/blog-post/k"
type input "www,[DOMAIN_NAME]/blog-post/ka"
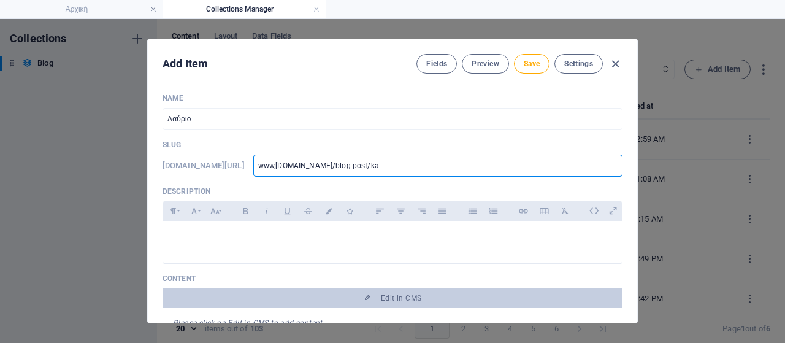
type input "www,[DOMAIN_NAME]/blog-post/kae"
type input "www,[DOMAIN_NAME]/blog-post/kae5"
type input "www,[DOMAIN_NAME]/blog-post/kae51"
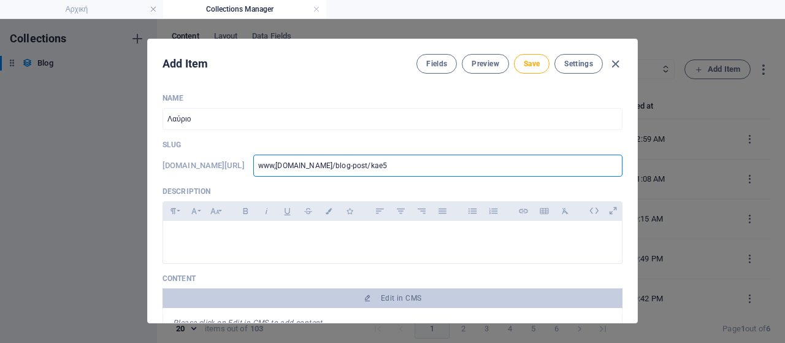
type input "www,[DOMAIN_NAME]/blog-post/kae51"
type input "www,[DOMAIN_NAME]/blog-post/kae510"
type input "www-lavriaki-news-blog-post-kae510"
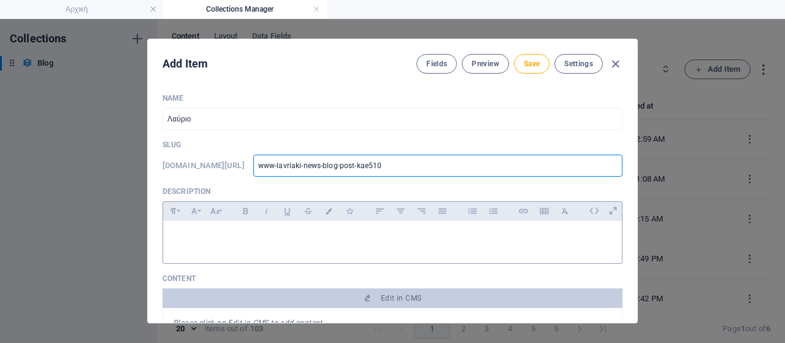
click at [238, 232] on p at bounding box center [392, 237] width 439 height 12
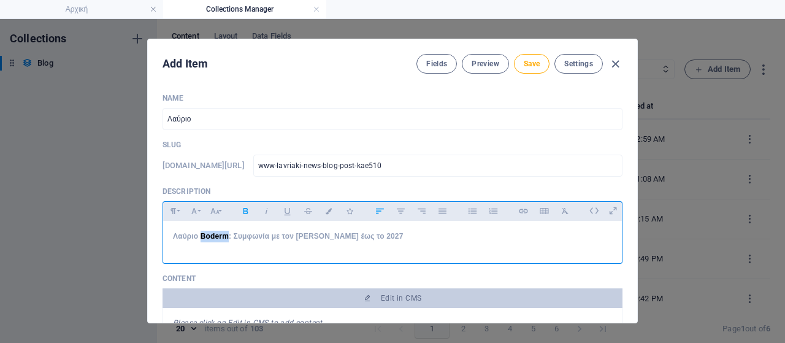
drag, startPoint x: 199, startPoint y: 236, endPoint x: 227, endPoint y: 235, distance: 28.2
click at [227, 235] on strong "Λαύριο Boderm: Συμφωνία με τον [PERSON_NAME] έως το 2027" at bounding box center [288, 236] width 230 height 9
click at [173, 239] on strong "Λαύριου: Συμφωνία με τον [PERSON_NAME] έως το 2027" at bounding box center [275, 236] width 204 height 9
drag, startPoint x: 409, startPoint y: 242, endPoint x: 50, endPoint y: 219, distance: 360.1
click at [50, 219] on div "Add Item Fields Preview Save Settings Name Λαύριο ​ Slug [DOMAIN_NAME][URL] www…" at bounding box center [392, 181] width 785 height 324
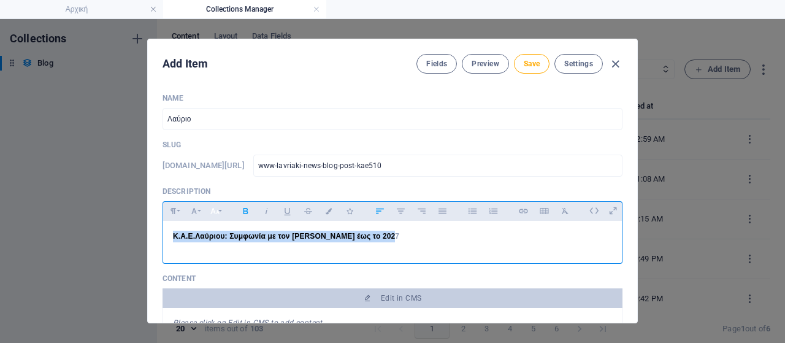
click at [217, 215] on icon "button" at bounding box center [215, 211] width 10 height 15
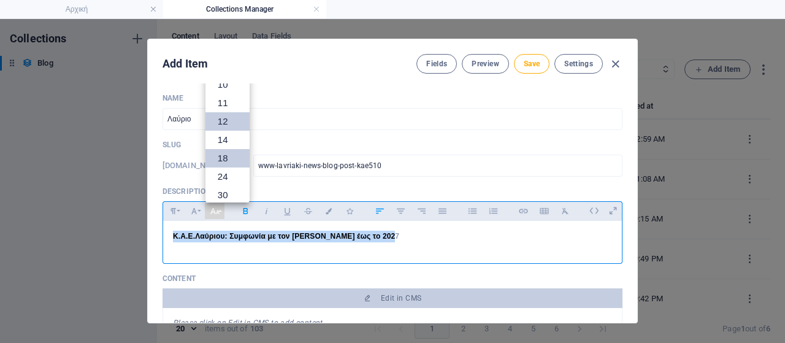
click at [227, 151] on link "18" at bounding box center [227, 158] width 44 height 18
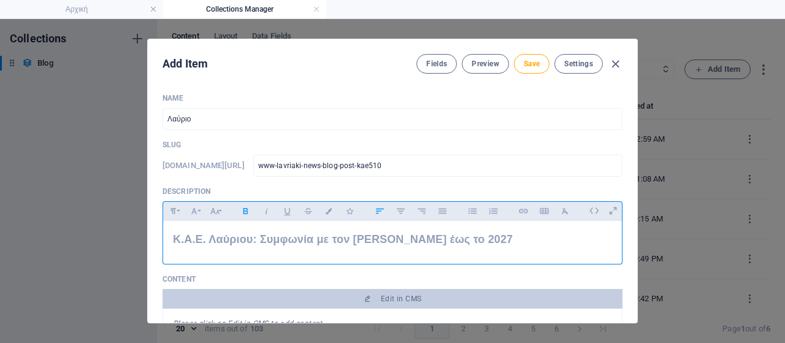
click at [509, 243] on p "Κ.Α.Ε. Λαύριου: Συμφωνία με τον [PERSON_NAME] έως το 2027" at bounding box center [392, 240] width 439 height 18
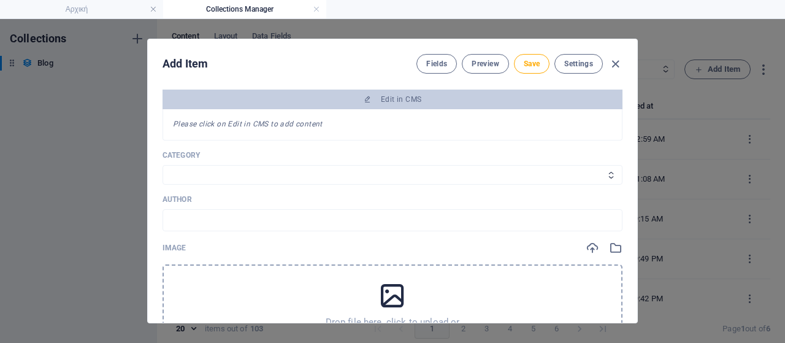
scroll to position [307, 0]
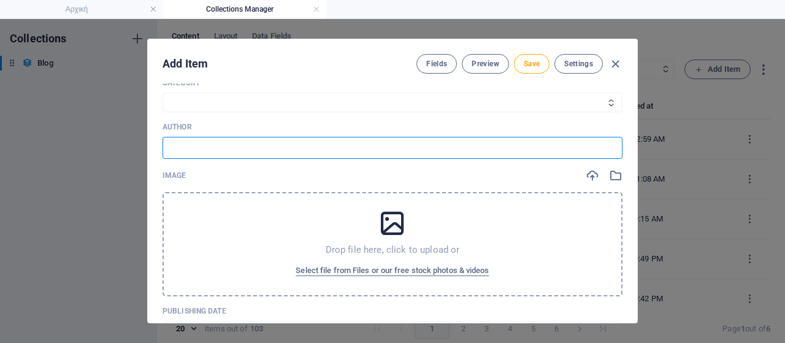
drag, startPoint x: 179, startPoint y: 145, endPoint x: 219, endPoint y: 177, distance: 51.1
click at [179, 145] on input "text" at bounding box center [393, 148] width 460 height 22
type input "Πηγή: ΚΑΕ Λαυρίου"
click at [370, 269] on span "Select file from Files or our free stock photos & videos" at bounding box center [392, 270] width 193 height 15
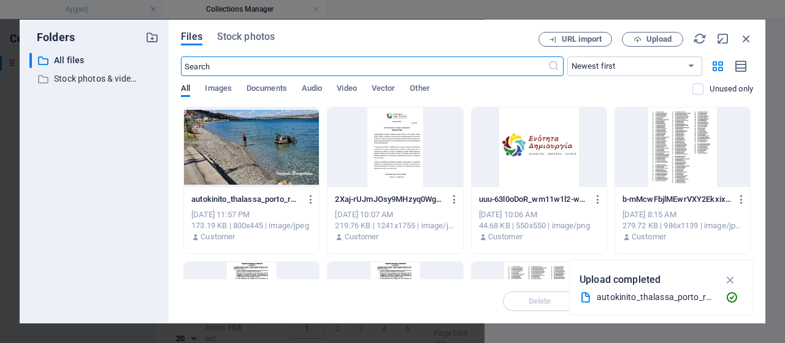
scroll to position [325, 0]
click at [651, 42] on span "Upload" at bounding box center [658, 39] width 25 height 7
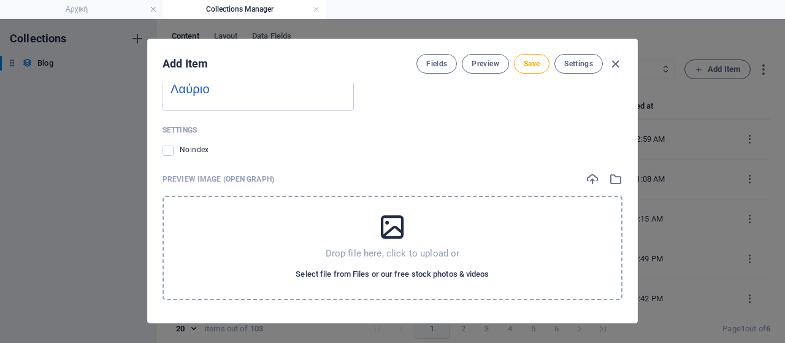
click at [347, 270] on span "Select file from Files or our free stock photos & videos" at bounding box center [392, 274] width 193 height 15
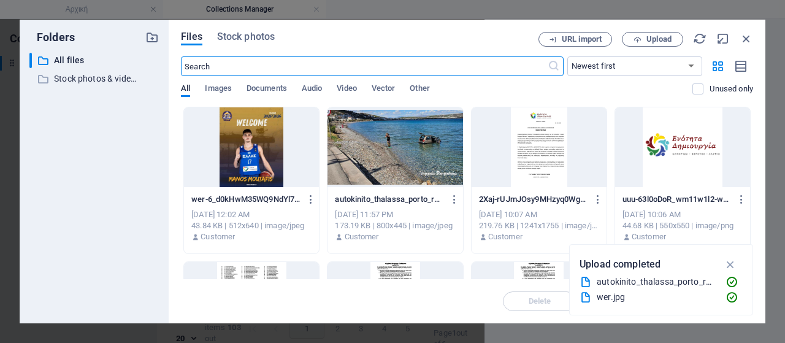
scroll to position [1277, 0]
click at [254, 143] on div at bounding box center [251, 147] width 135 height 80
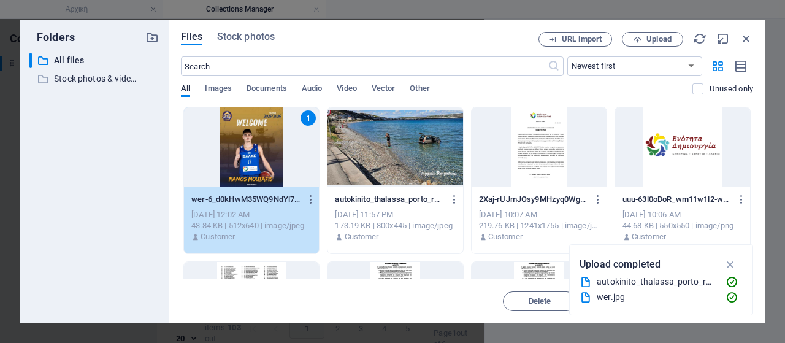
click at [254, 143] on div "1" at bounding box center [251, 147] width 135 height 80
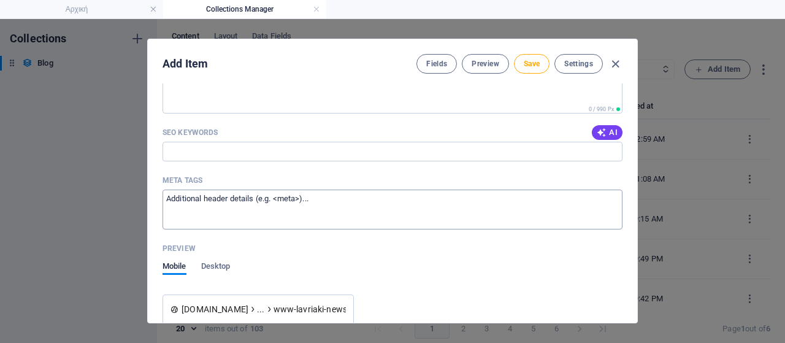
scroll to position [1000, 0]
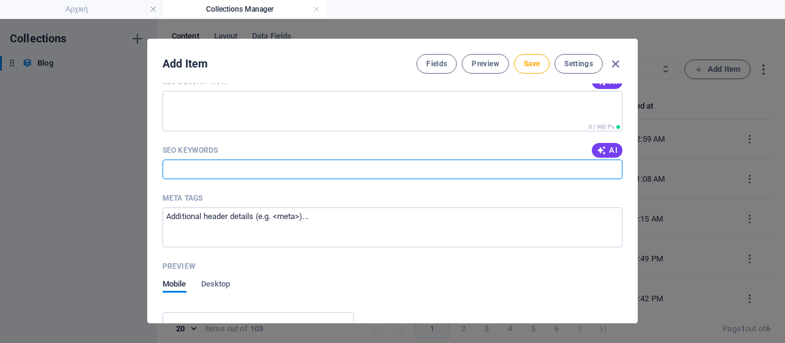
paste input "[PERSON_NAME], [PERSON_NAME], συμφωνία, μεταγραφή, ελληνικό μπάσκετ, ΔΕΚΑ, Εθνι…"
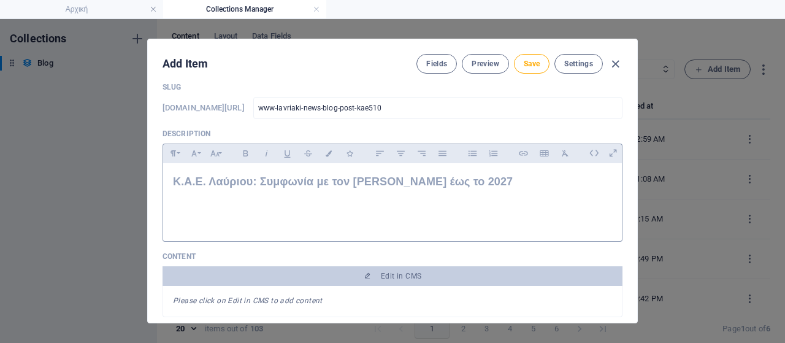
scroll to position [0, 0]
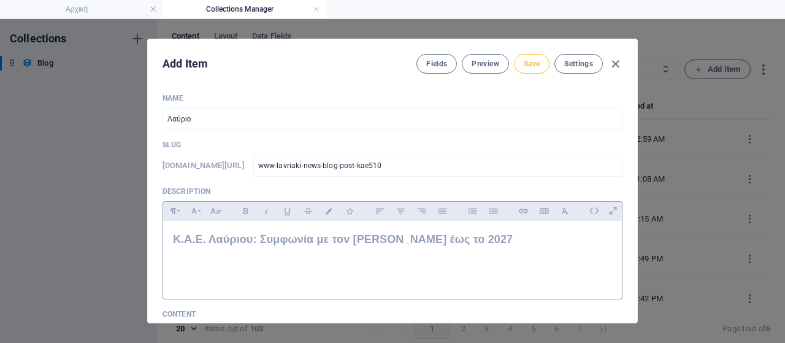
type input "[PERSON_NAME], [PERSON_NAME], συμφωνία, μεταγραφή, ελληνικό μπάσκετ, ΔΕΚΑ, Εθνι…"
click at [534, 67] on span "Save" at bounding box center [532, 64] width 16 height 10
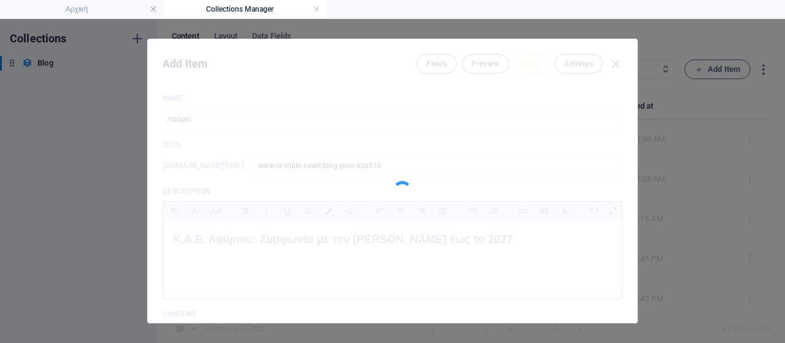
type input "www-lavriaki-news-blog-post-kae510"
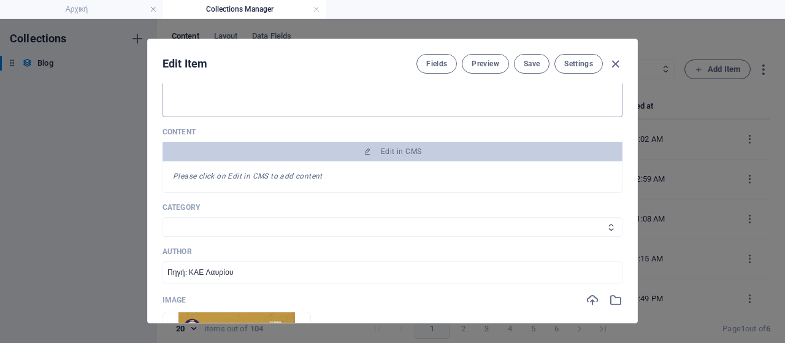
scroll to position [123, 0]
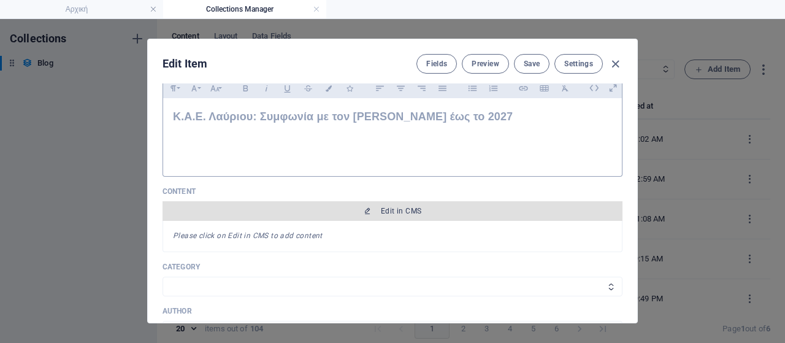
click at [386, 212] on span "Edit in CMS" at bounding box center [401, 211] width 40 height 10
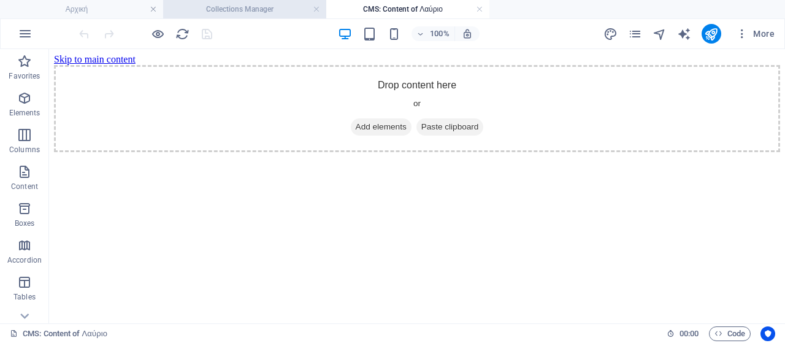
scroll to position [0, 0]
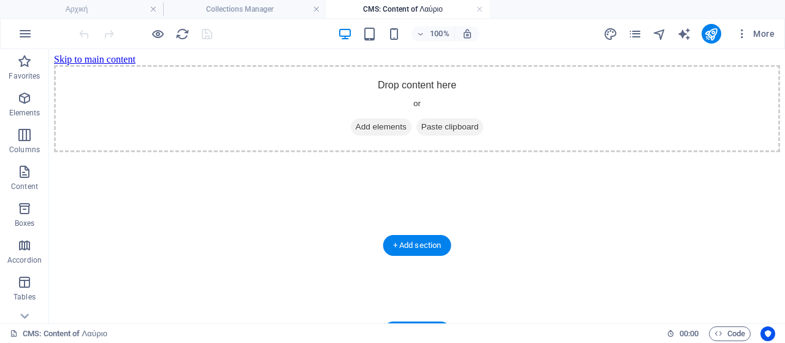
click at [385, 136] on span "Add elements" at bounding box center [381, 126] width 61 height 17
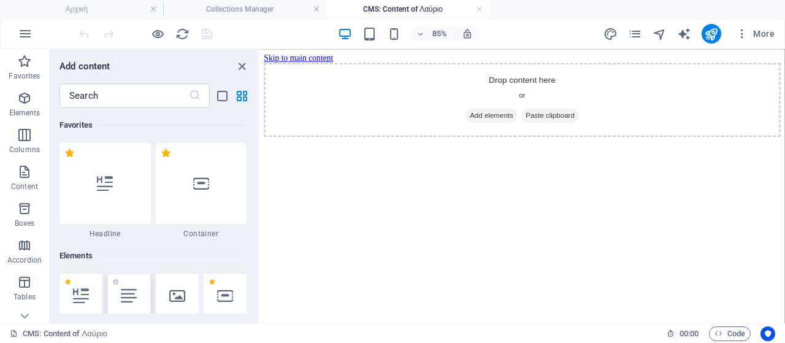
click at [132, 291] on icon at bounding box center [129, 296] width 16 height 16
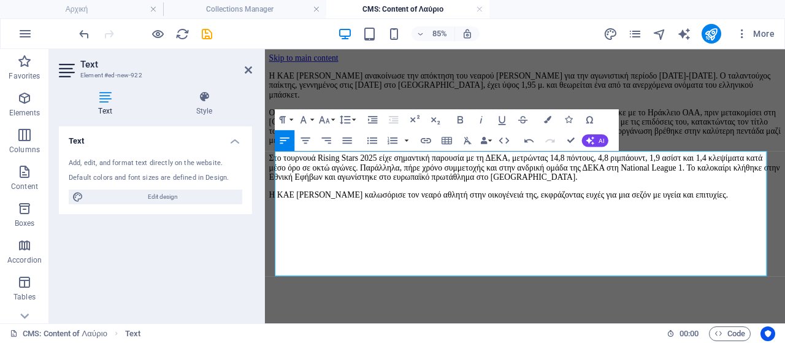
scroll to position [123, 0]
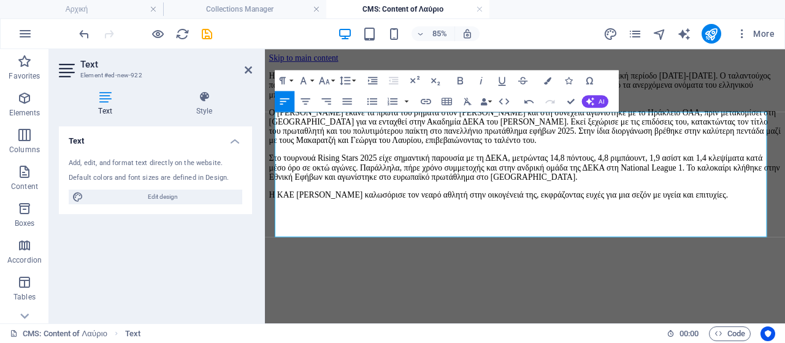
drag, startPoint x: 824, startPoint y: 262, endPoint x: 263, endPoint y: 114, distance: 580.3
click at [265, 114] on html "Skip to main content Η ΚΑΕ [PERSON_NAME] ανακοίνωσε την απόκτηση του νεαρού [PE…" at bounding box center [571, 144] width 612 height 191
click at [329, 83] on icon "button" at bounding box center [324, 80] width 10 height 7
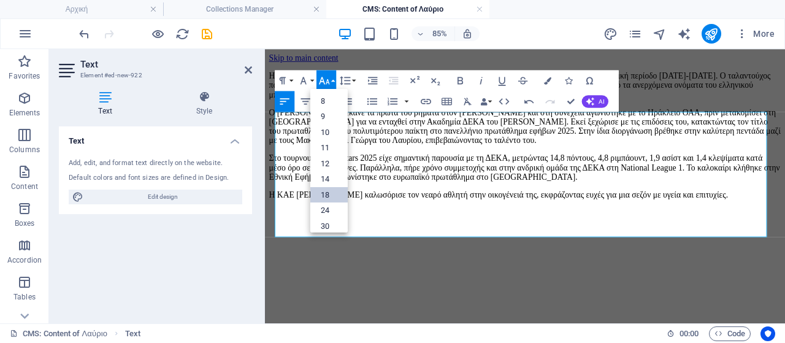
click at [331, 190] on link "18" at bounding box center [328, 194] width 37 height 16
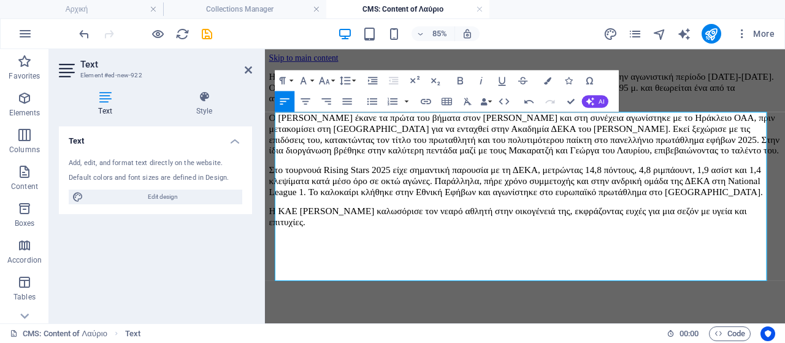
click at [512, 174] on span "Ο [PERSON_NAME] έκανε τα πρώτα του βήματα στον [PERSON_NAME] και στη συνέχεια α…" at bounding box center [570, 148] width 601 height 51
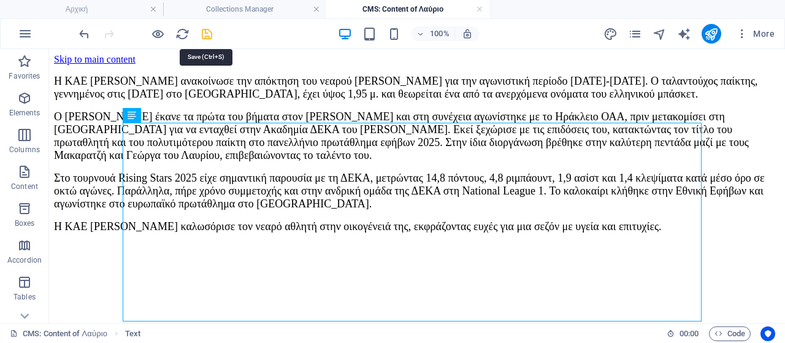
click at [204, 35] on icon "save" at bounding box center [207, 34] width 14 height 14
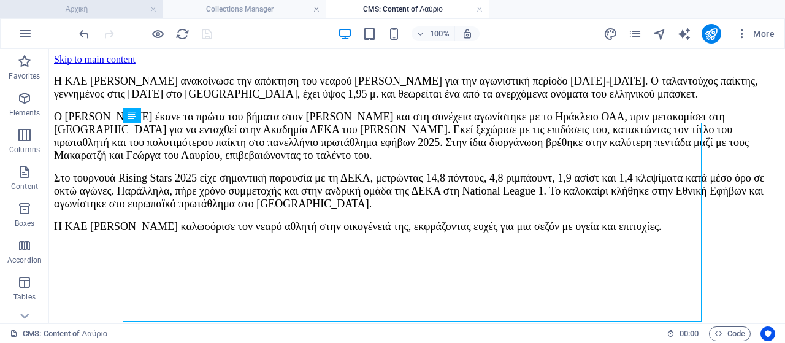
click at [125, 10] on h4 "Αρχική" at bounding box center [81, 8] width 163 height 13
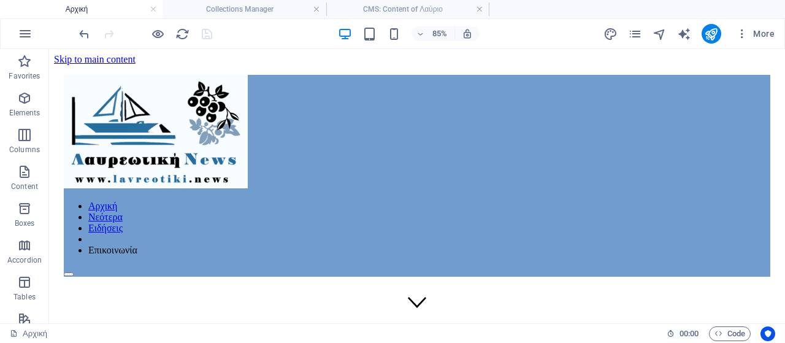
scroll to position [0, 0]
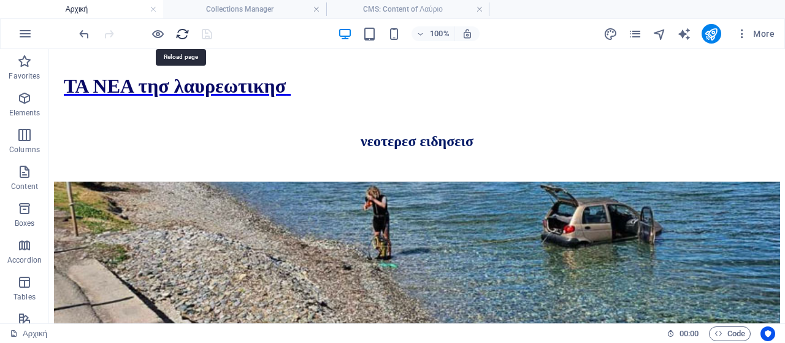
click at [179, 31] on icon "reload" at bounding box center [182, 34] width 14 height 14
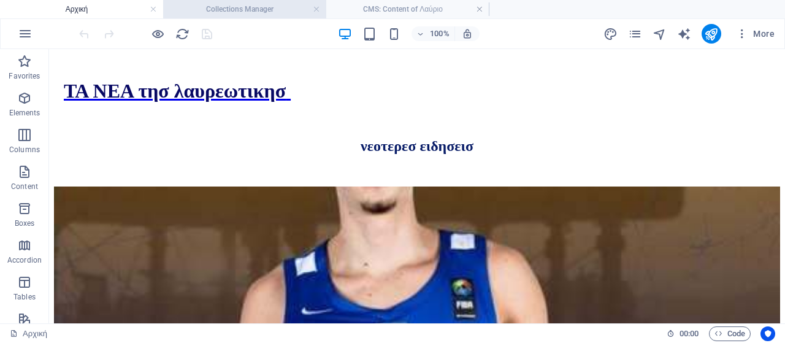
scroll to position [575, 0]
